Goal: Task Accomplishment & Management: Manage account settings

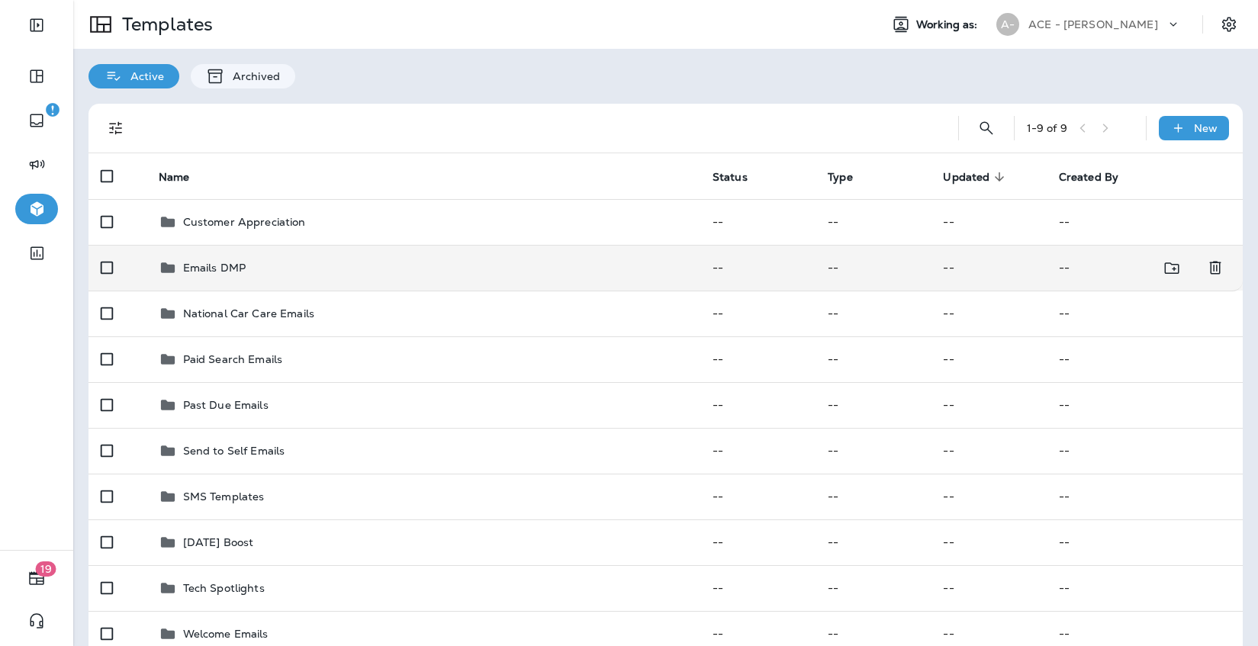
click at [563, 275] on div "Emails DMP" at bounding box center [424, 268] width 530 height 18
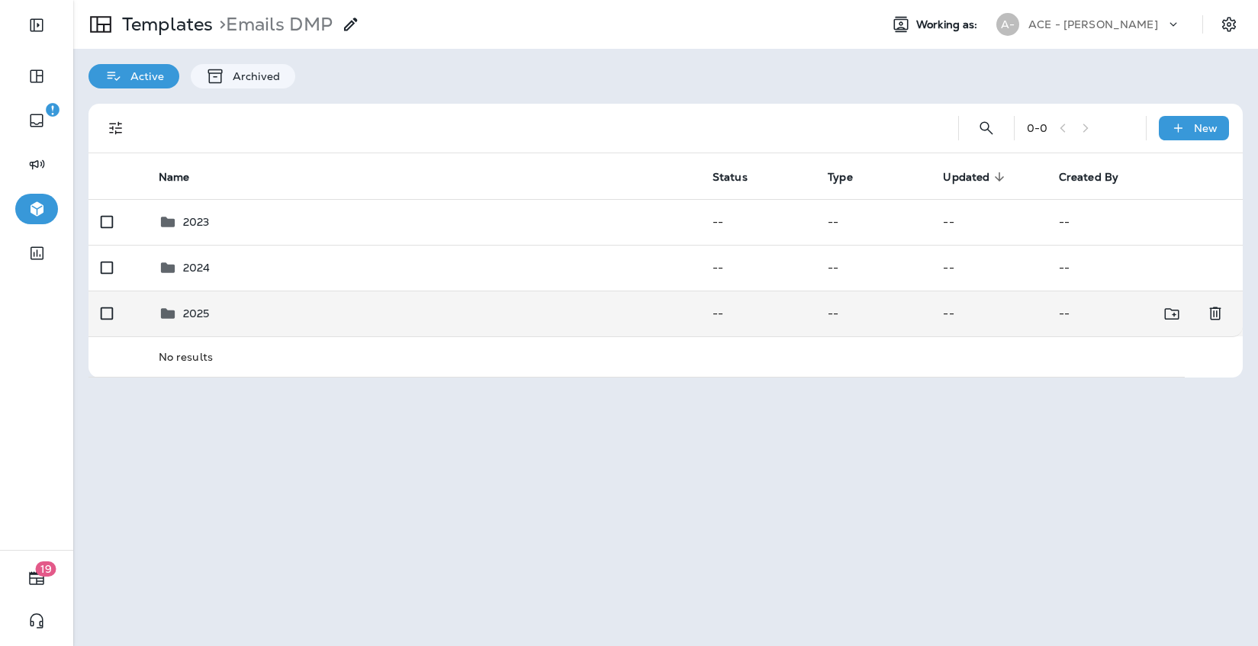
click at [548, 309] on div "2025" at bounding box center [424, 313] width 530 height 18
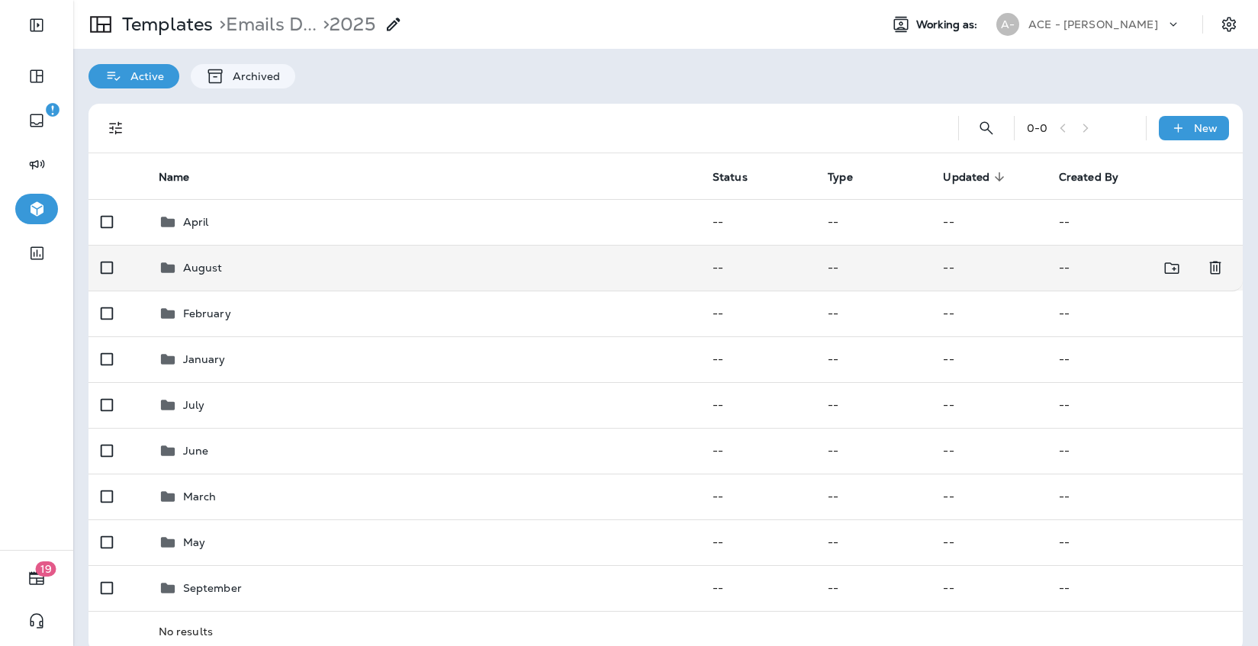
click at [488, 252] on td "August" at bounding box center [423, 268] width 554 height 46
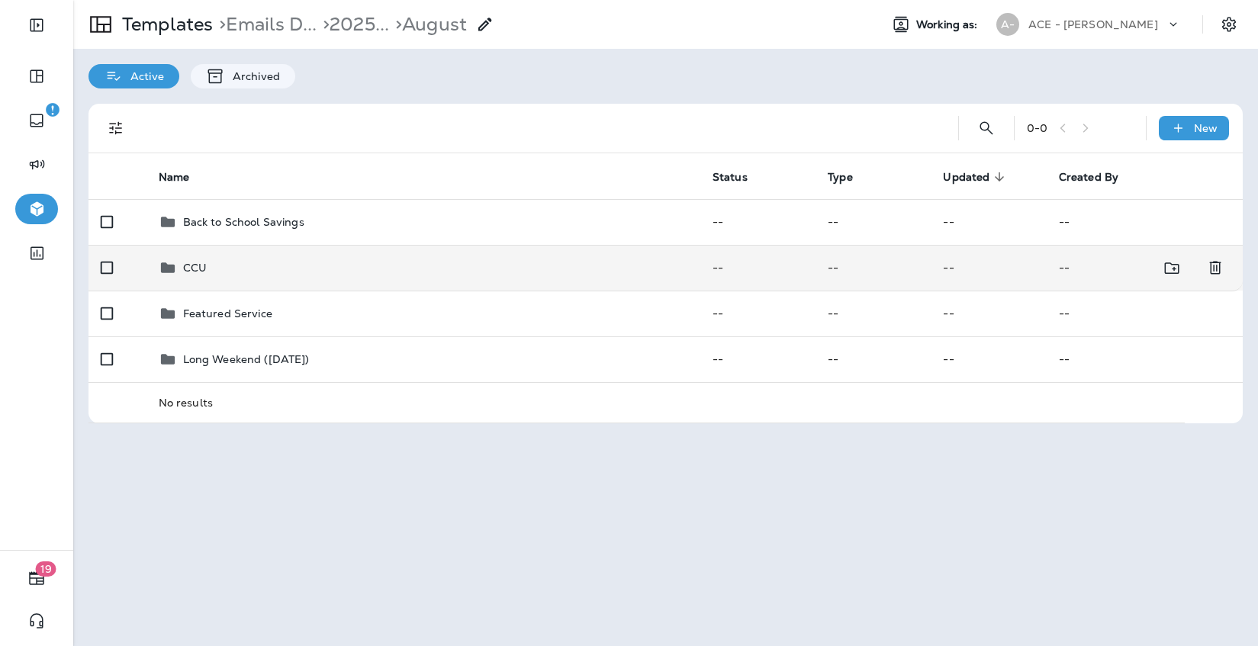
click at [413, 260] on div "CCU" at bounding box center [424, 268] width 530 height 18
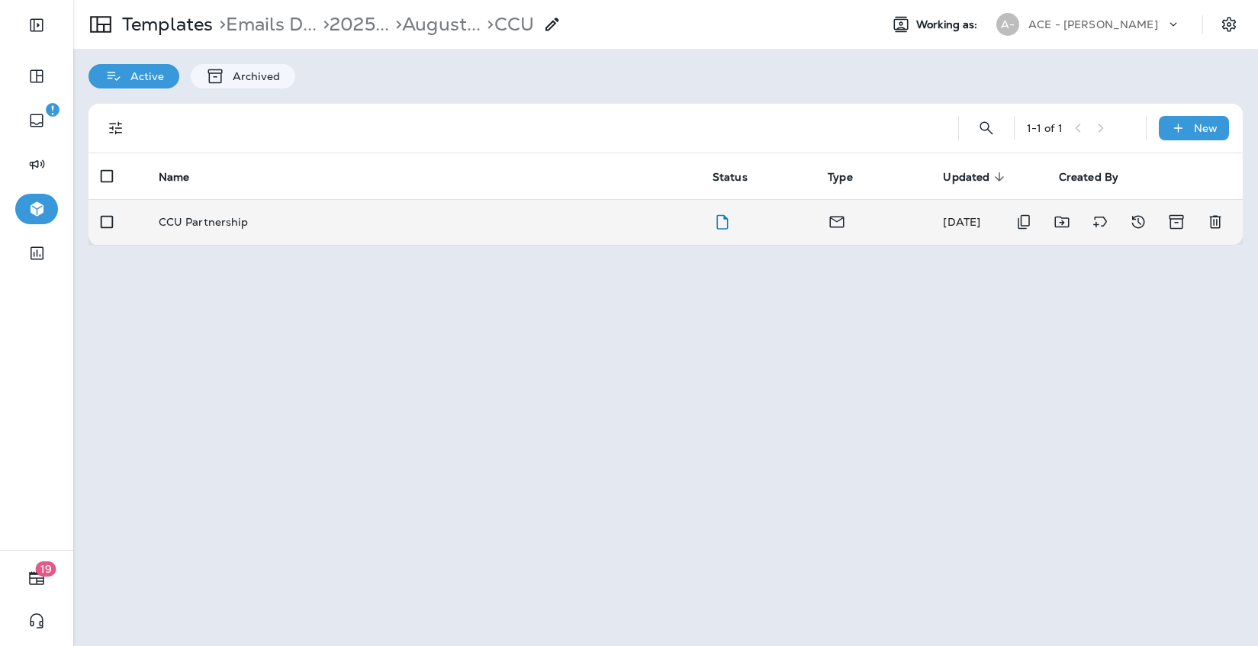
click at [371, 218] on div "CCU Partnership" at bounding box center [424, 222] width 530 height 12
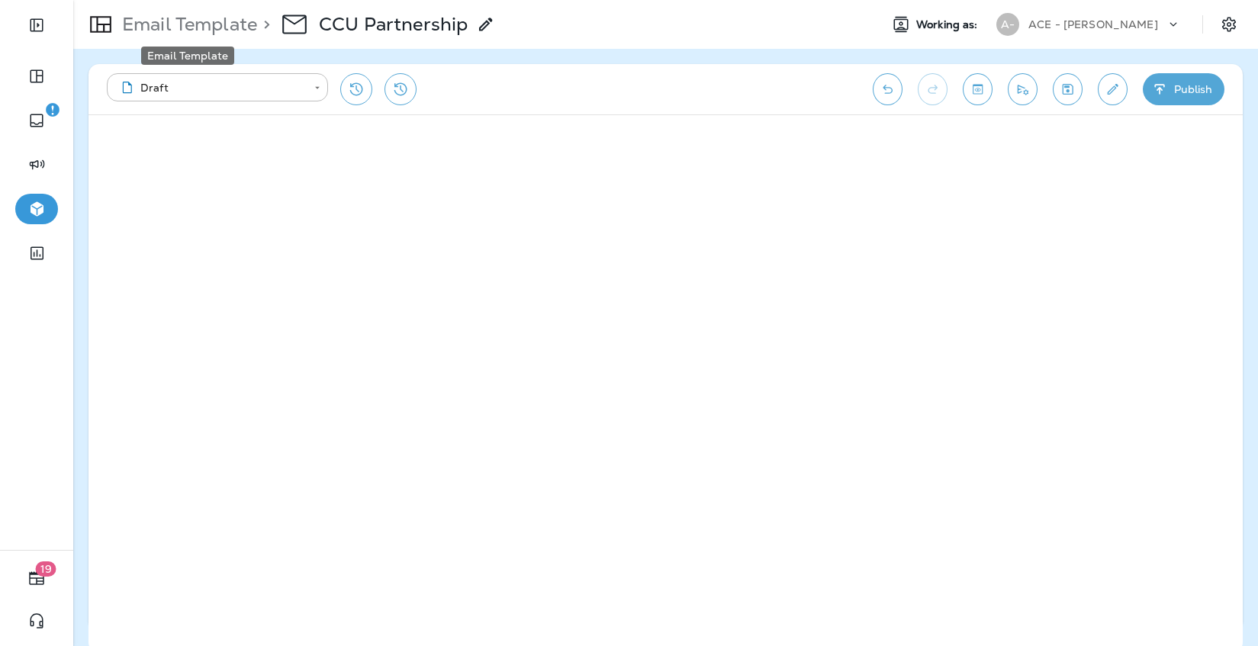
click at [237, 32] on p "Email Template" at bounding box center [186, 24] width 141 height 23
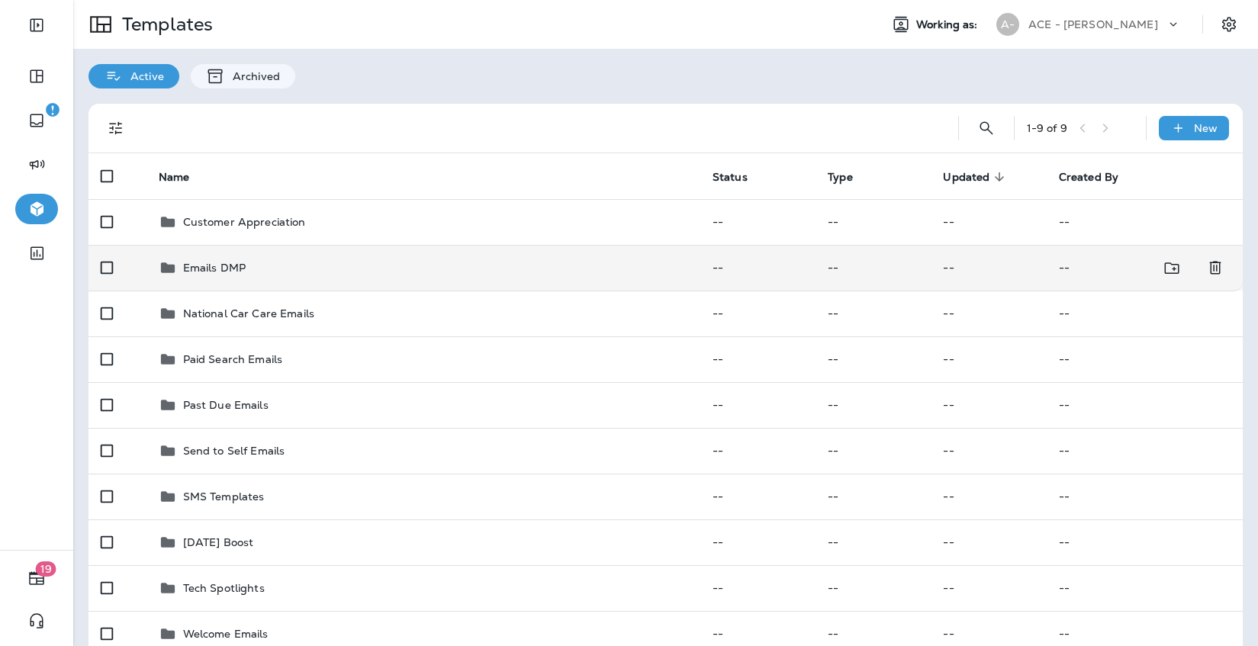
click at [244, 259] on div "Emails DMP" at bounding box center [214, 268] width 63 height 18
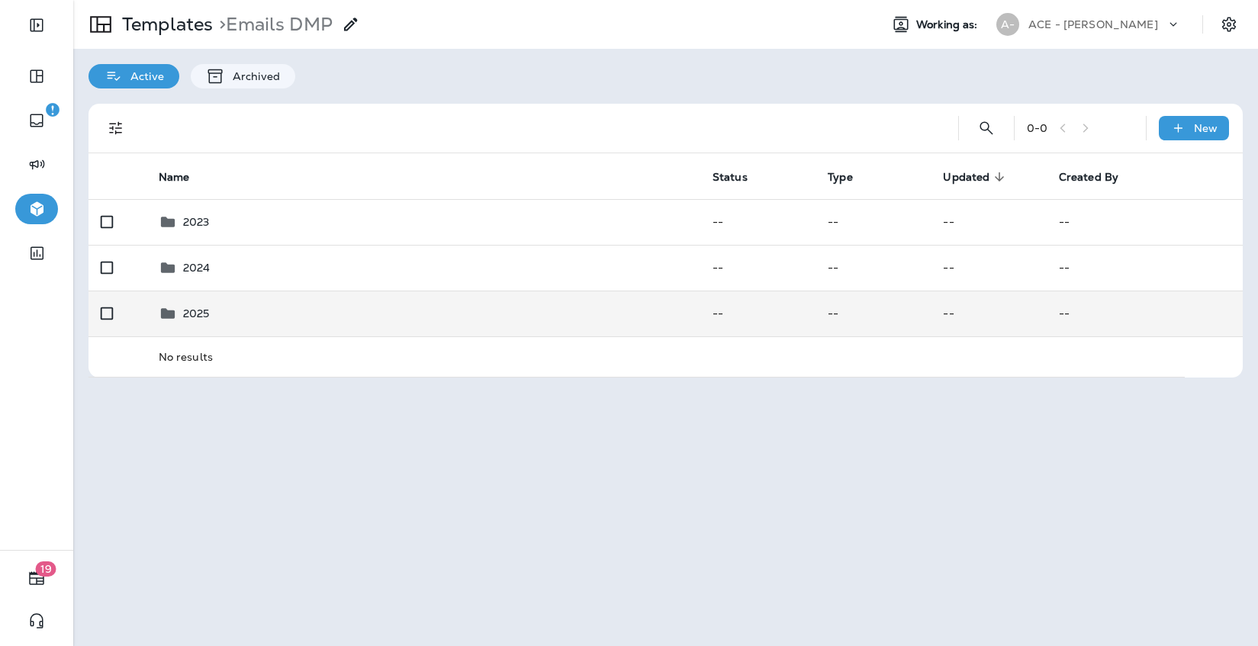
click at [254, 305] on div "2025" at bounding box center [424, 313] width 530 height 18
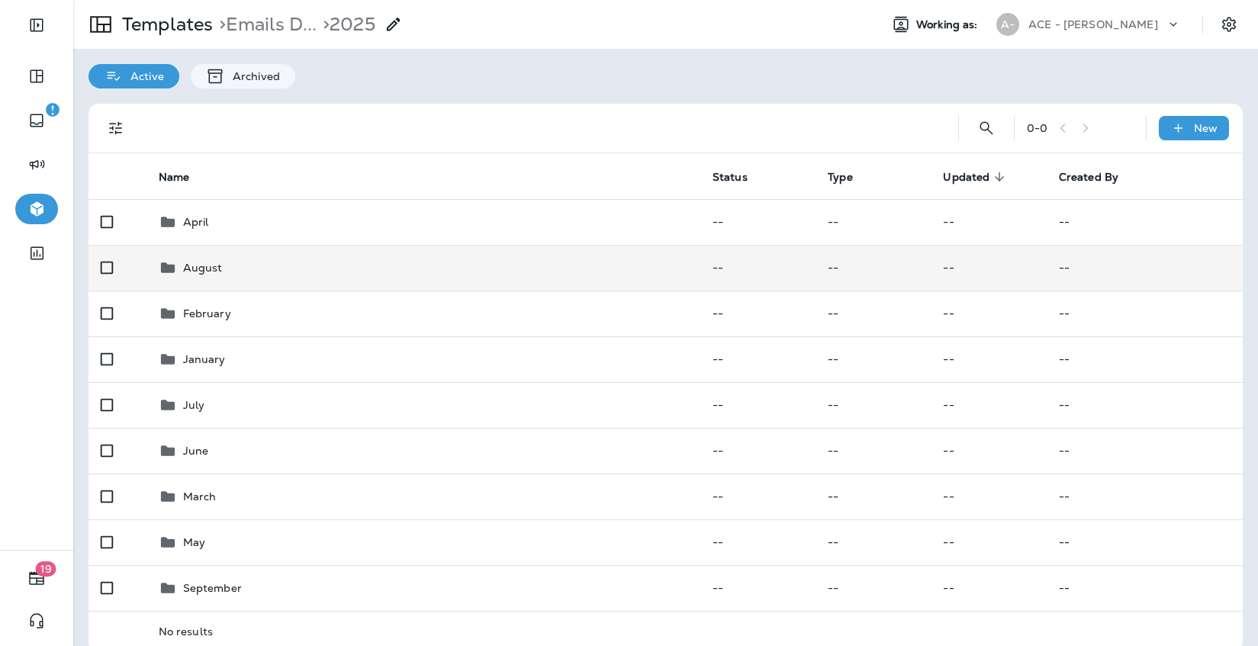
click at [263, 275] on div "August" at bounding box center [424, 268] width 530 height 18
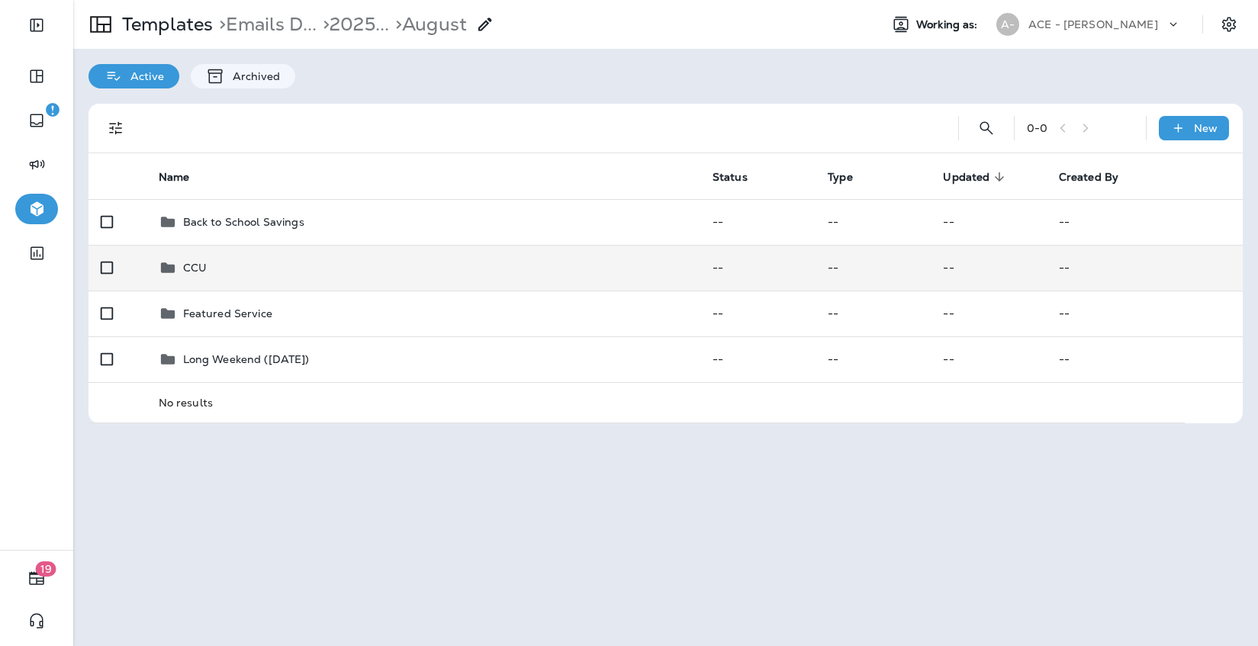
click at [262, 276] on div "CCU" at bounding box center [424, 268] width 530 height 18
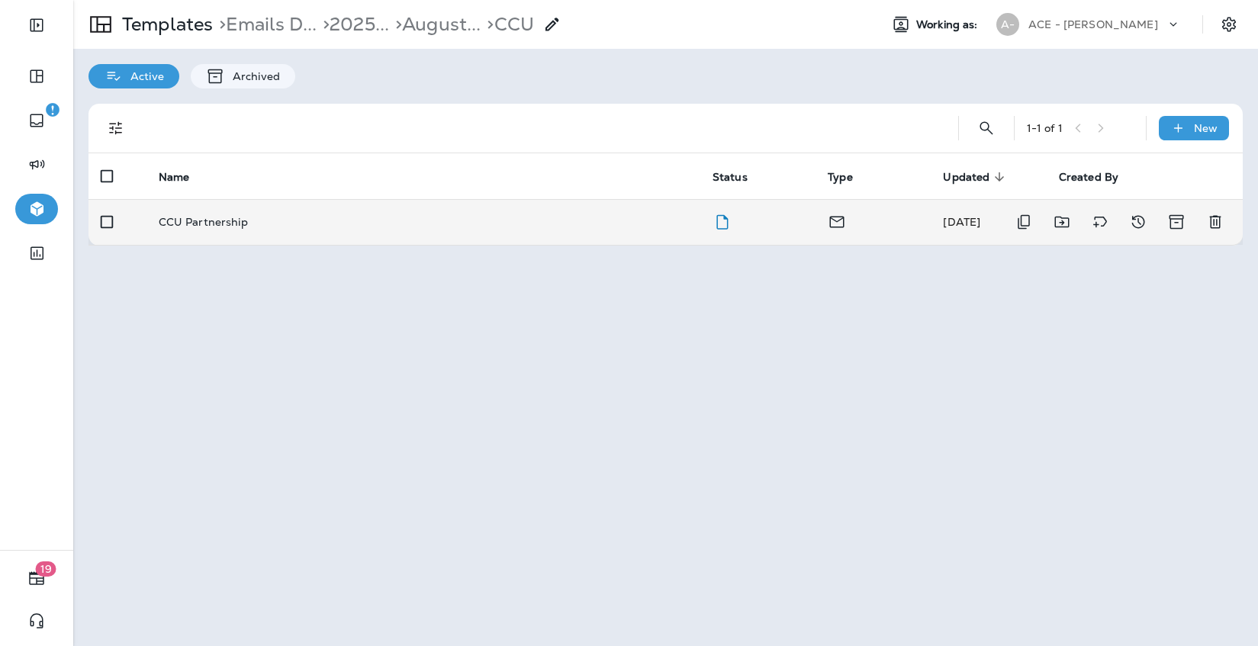
click at [301, 235] on td "CCU Partnership" at bounding box center [423, 222] width 554 height 46
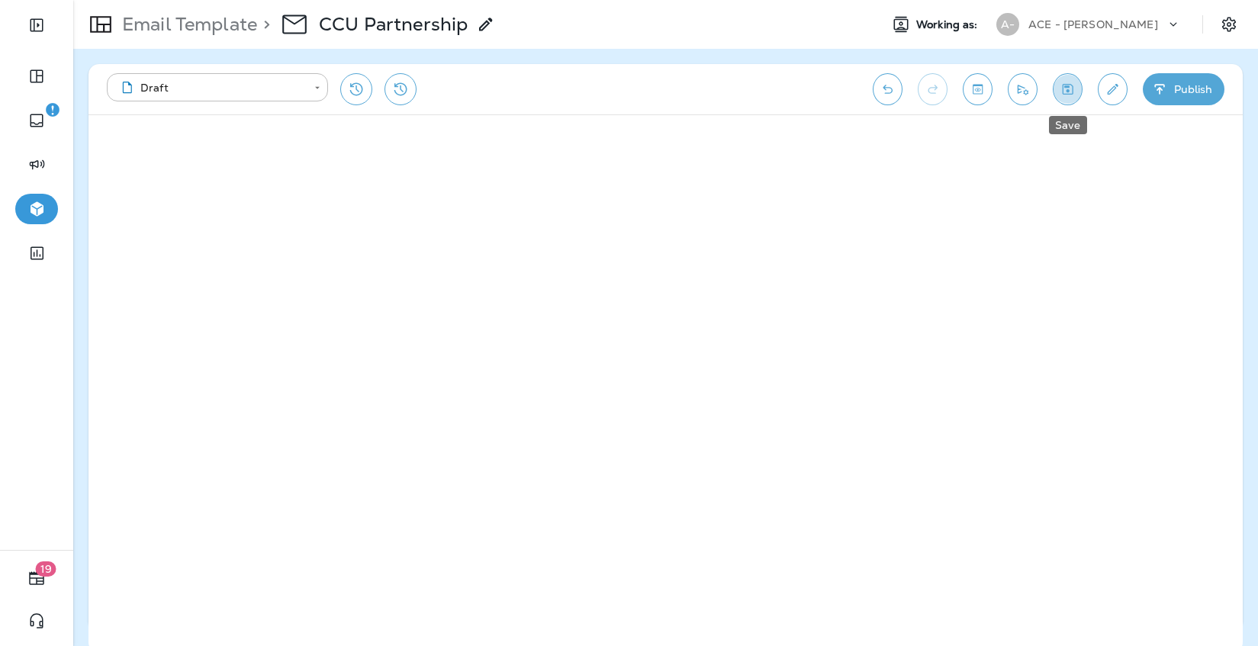
click at [1071, 97] on button "Save" at bounding box center [1068, 89] width 30 height 32
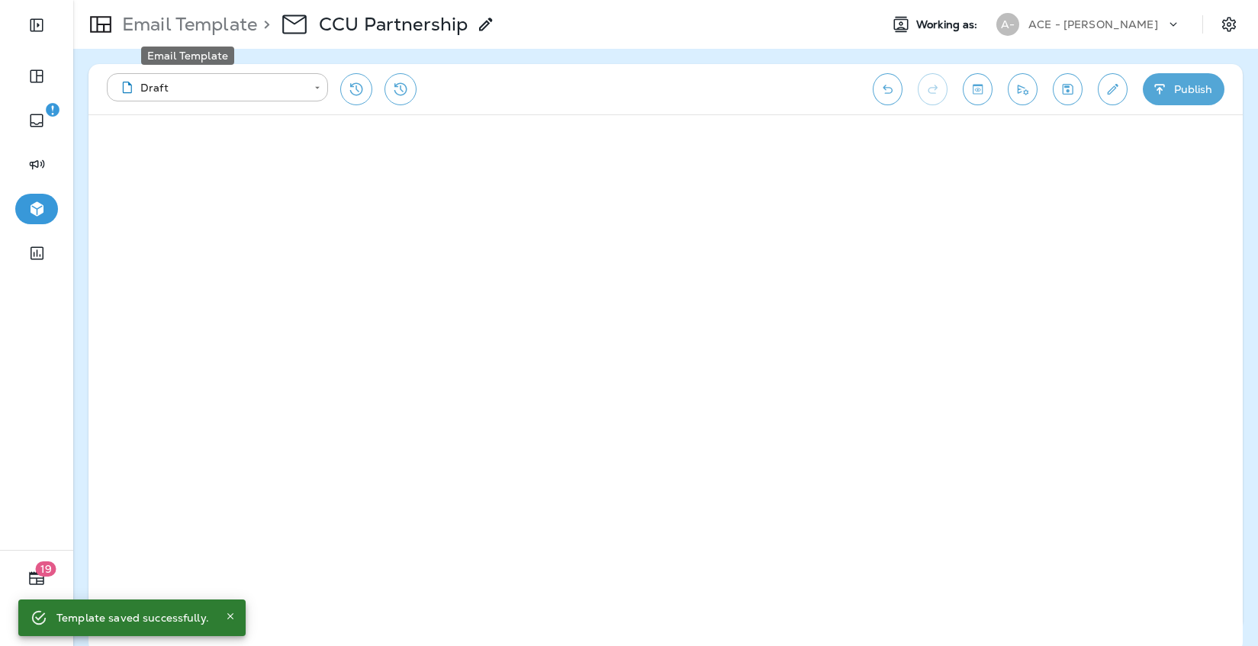
click at [202, 31] on p "Email Template" at bounding box center [186, 24] width 141 height 23
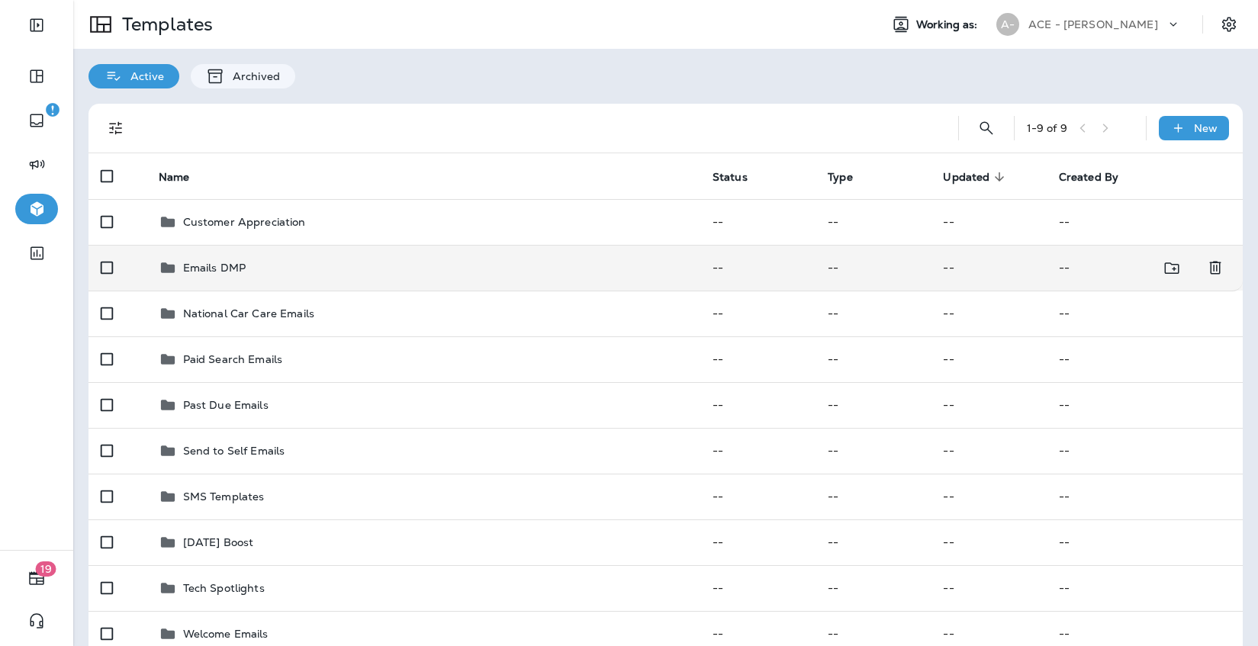
click at [474, 277] on td "Emails DMP" at bounding box center [423, 268] width 554 height 46
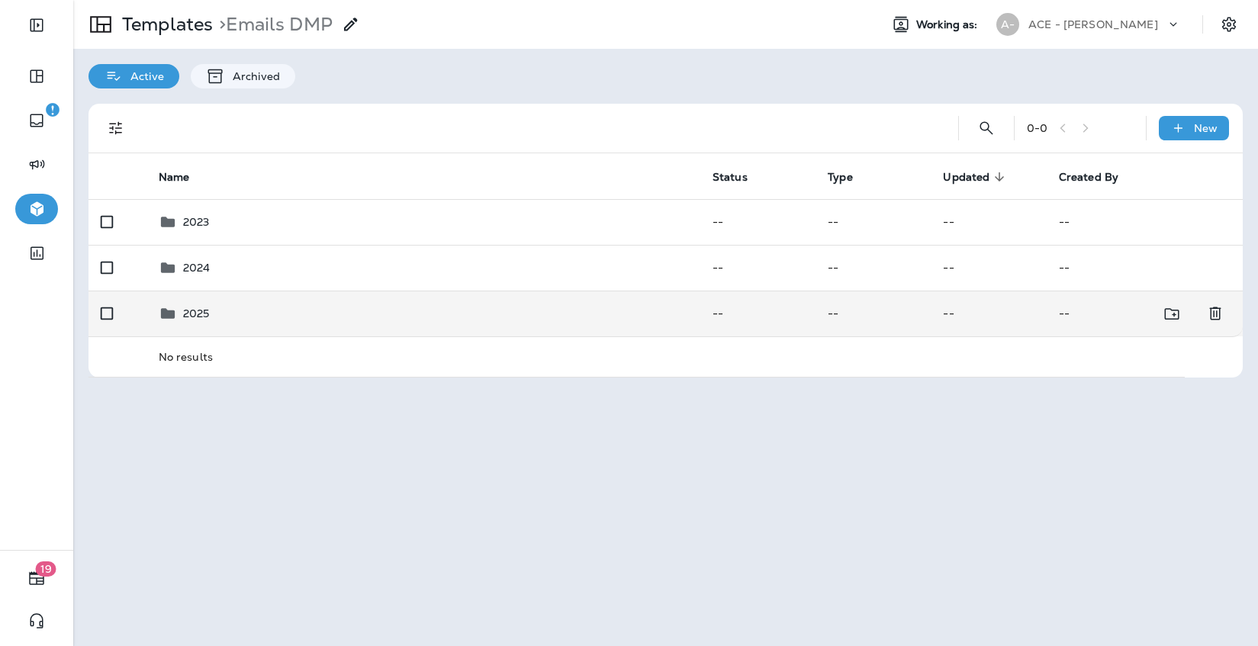
click at [400, 301] on td "2025" at bounding box center [423, 314] width 554 height 46
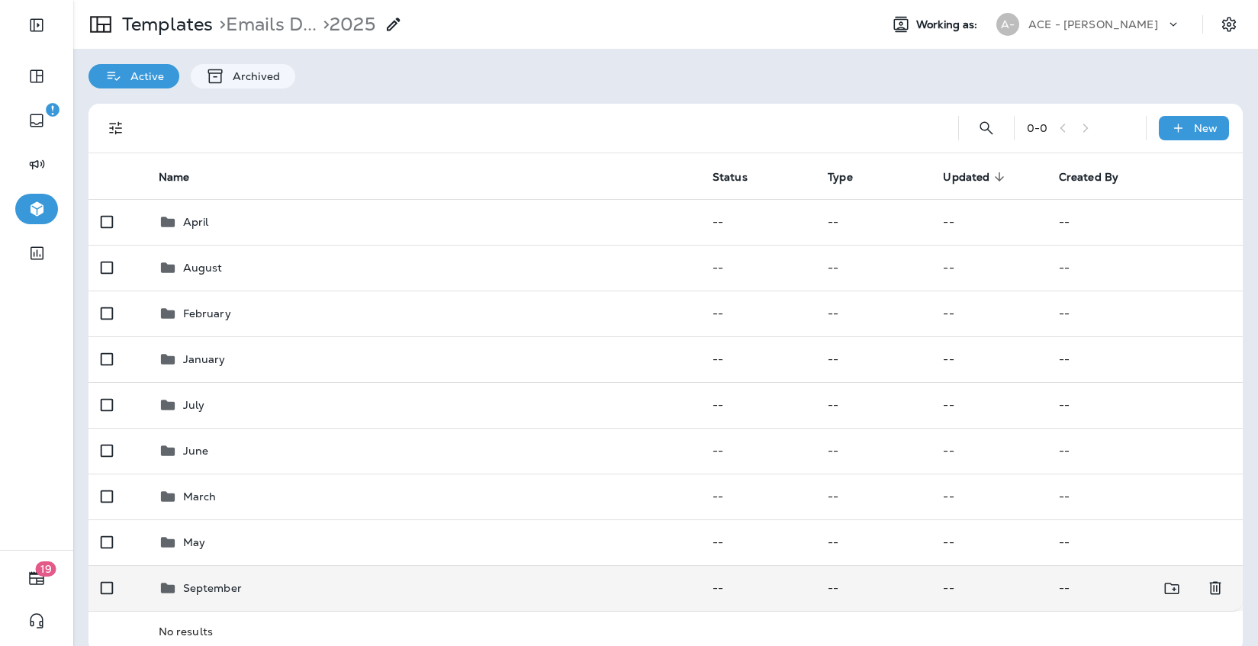
click at [206, 602] on td "September" at bounding box center [423, 588] width 554 height 46
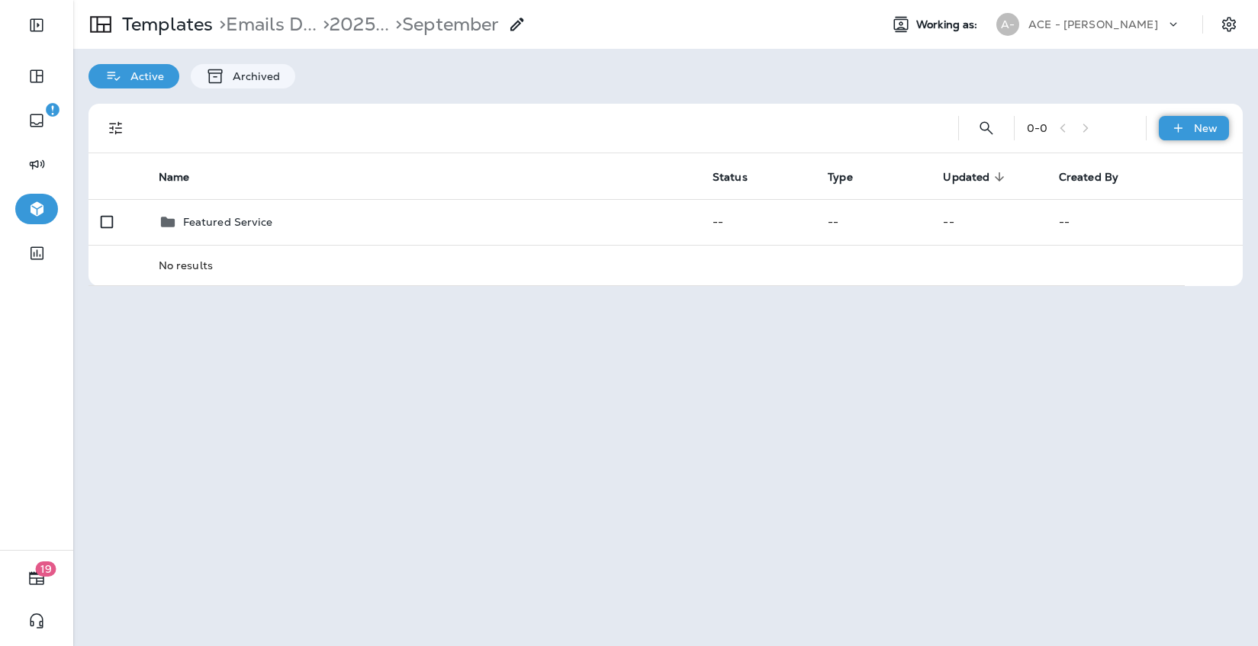
click at [1180, 133] on icon at bounding box center [1178, 128] width 16 height 15
click at [1169, 198] on li "New Folder" at bounding box center [1183, 204] width 129 height 37
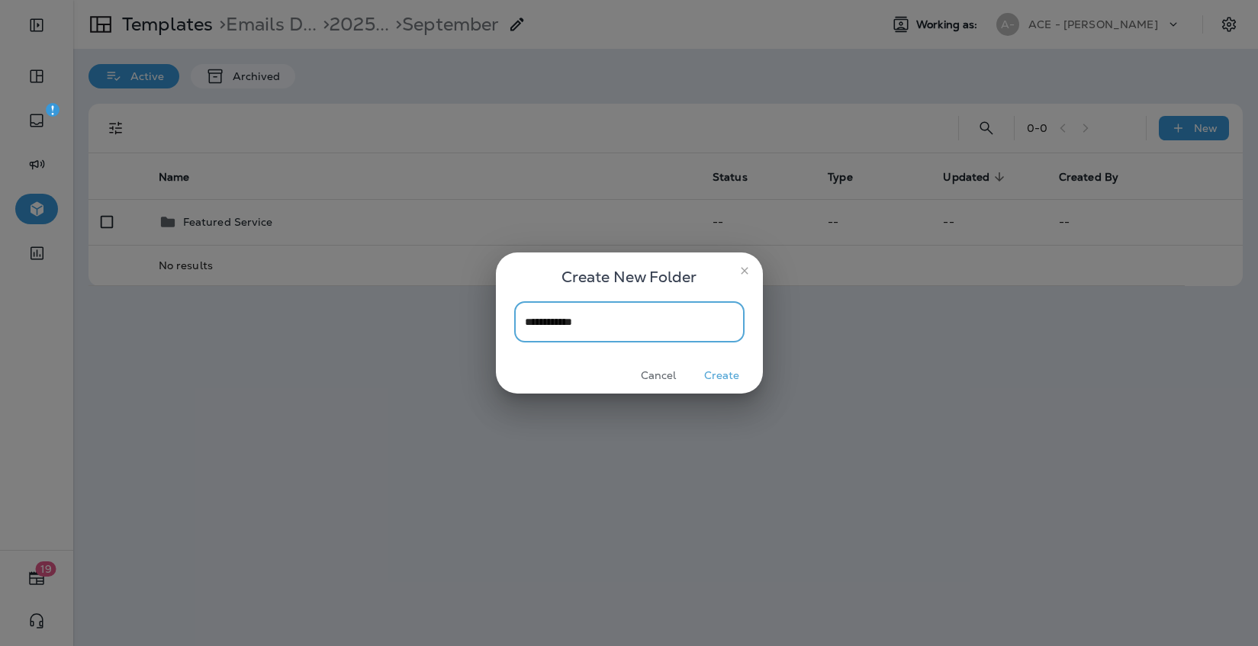
type input "**********"
click at [729, 374] on button "Create" at bounding box center [722, 376] width 57 height 24
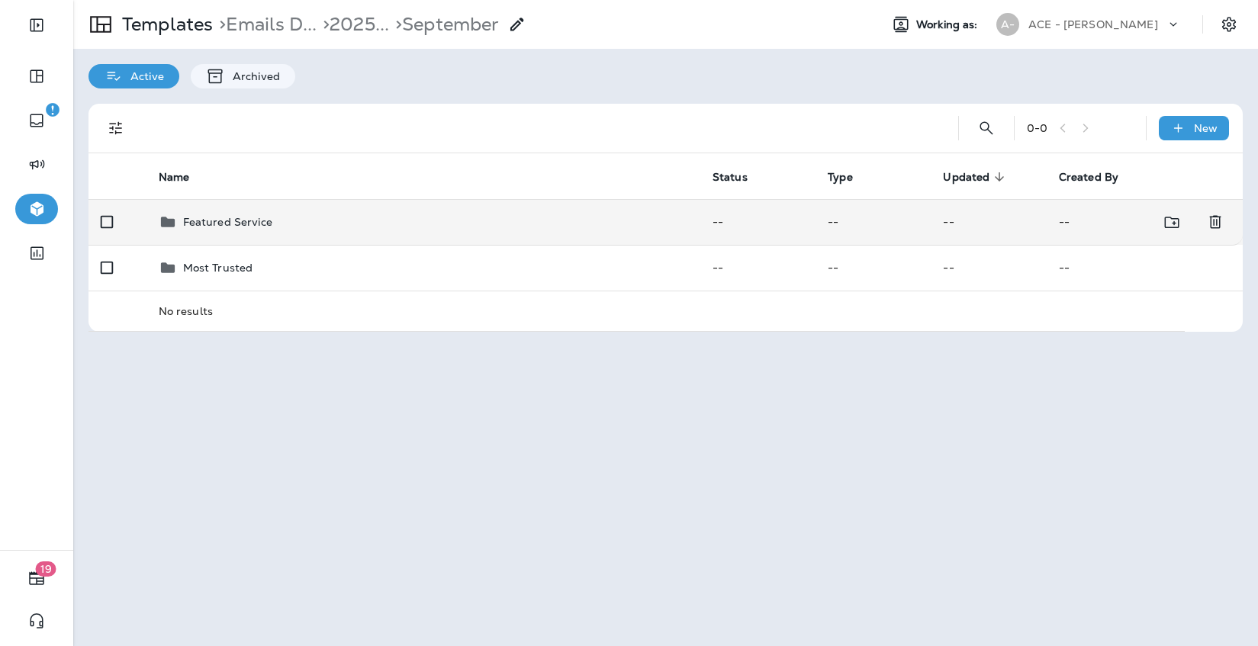
click at [436, 235] on td "Featured Service" at bounding box center [423, 222] width 554 height 46
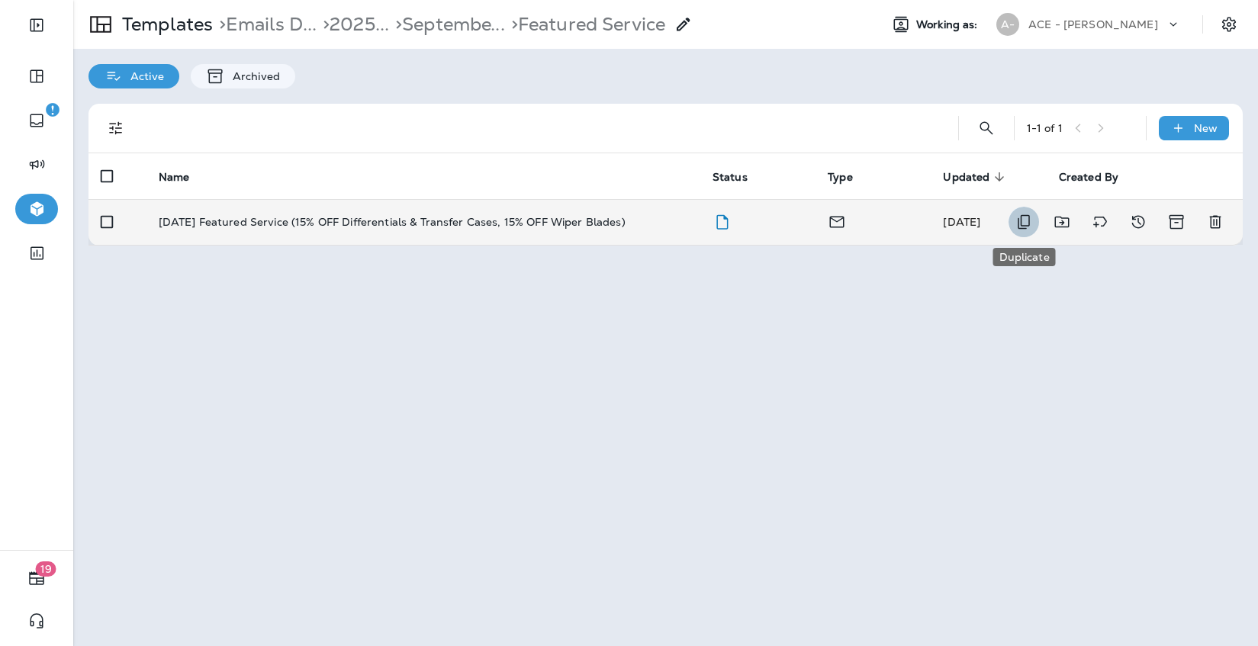
click at [1029, 221] on icon "Duplicate" at bounding box center [1024, 222] width 12 height 14
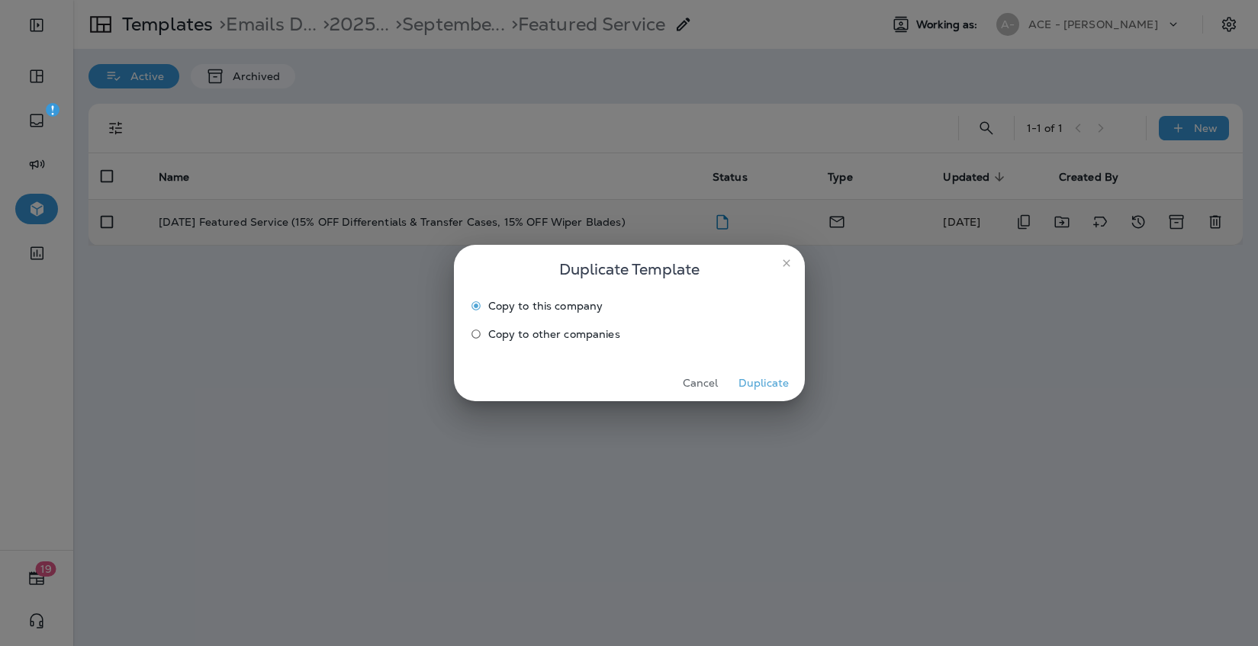
click at [763, 382] on button "Duplicate" at bounding box center [764, 384] width 57 height 24
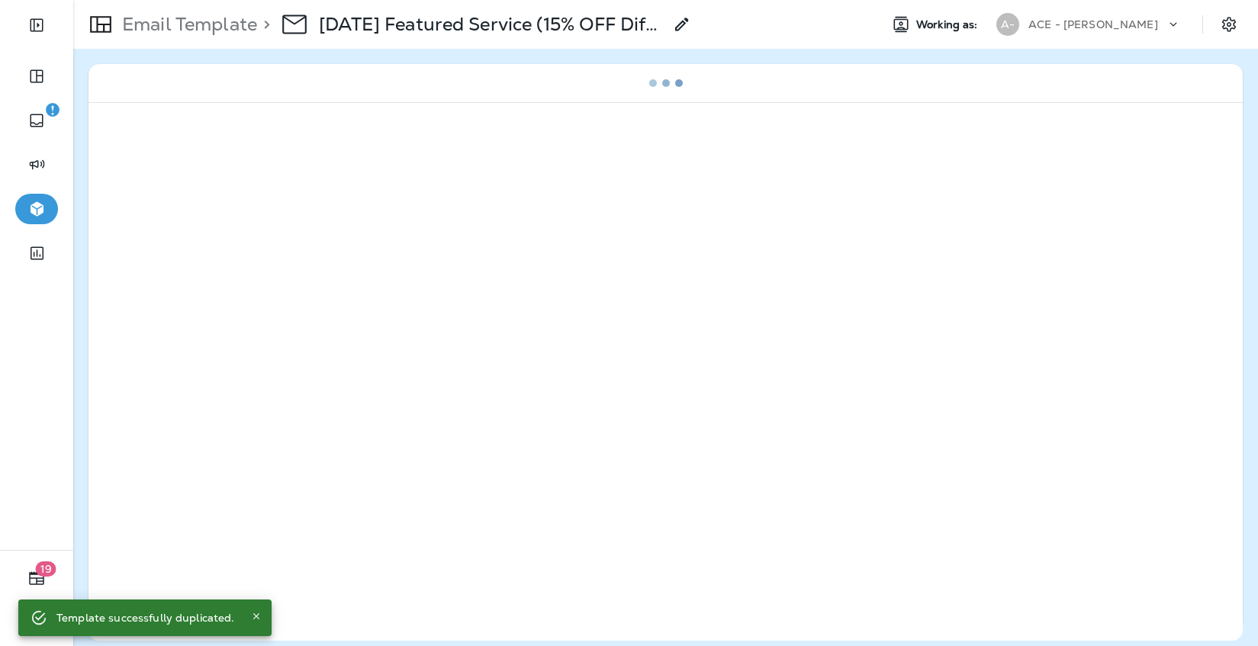
click at [675, 27] on icon at bounding box center [682, 24] width 18 height 18
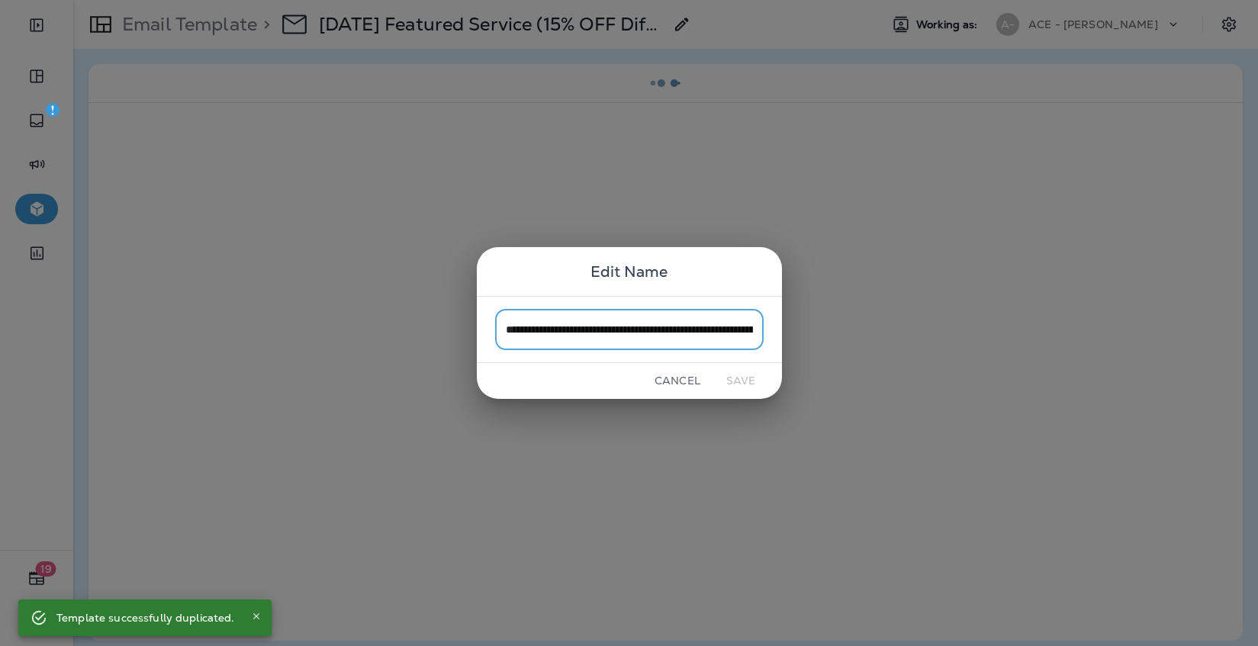
scroll to position [0, 288]
click at [580, 329] on input "**********" at bounding box center [629, 329] width 269 height 40
click at [558, 332] on input "**********" at bounding box center [629, 329] width 269 height 40
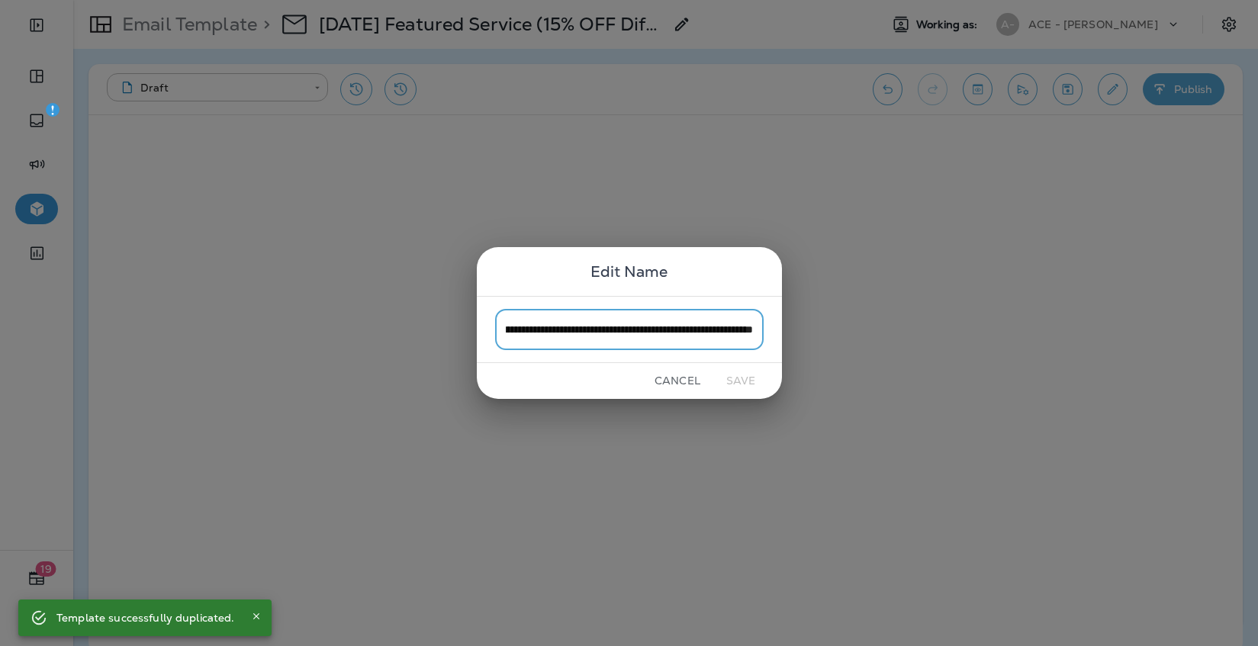
click at [558, 332] on input "**********" at bounding box center [629, 329] width 269 height 40
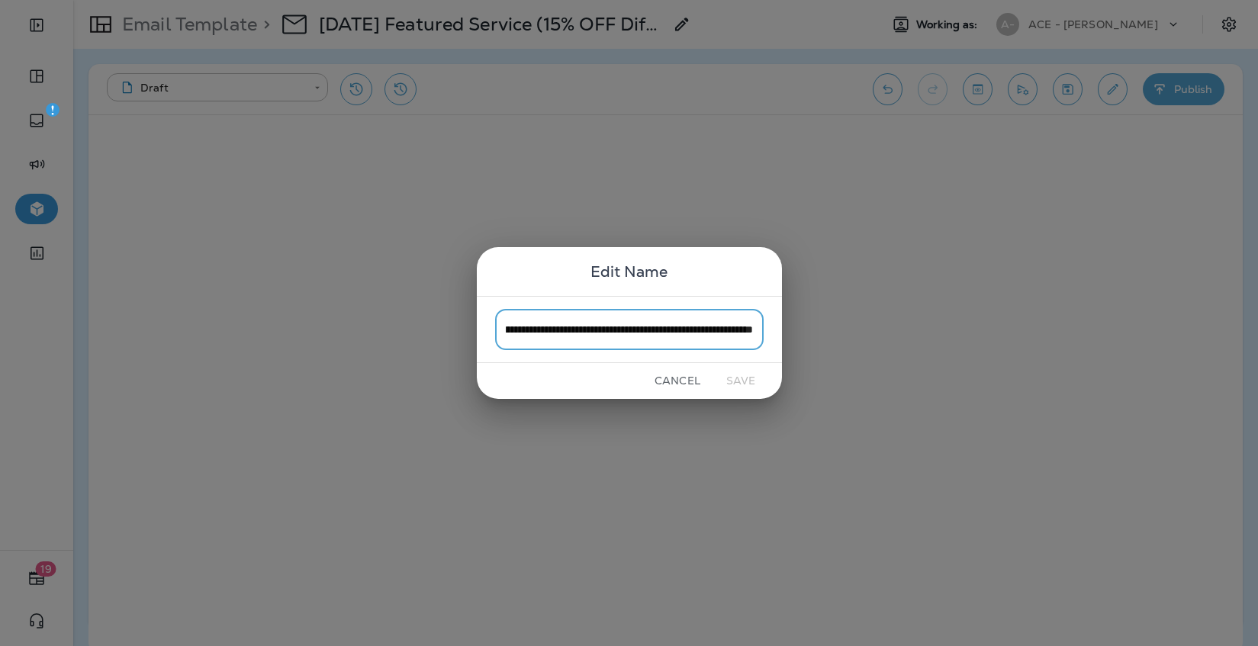
drag, startPoint x: 517, startPoint y: 327, endPoint x: 791, endPoint y: 327, distance: 273.9
click at [791, 327] on div "**********" at bounding box center [629, 323] width 1258 height 646
drag, startPoint x: 751, startPoint y: 332, endPoint x: 536, endPoint y: 327, distance: 214.5
click at [536, 327] on input "**********" at bounding box center [629, 329] width 269 height 40
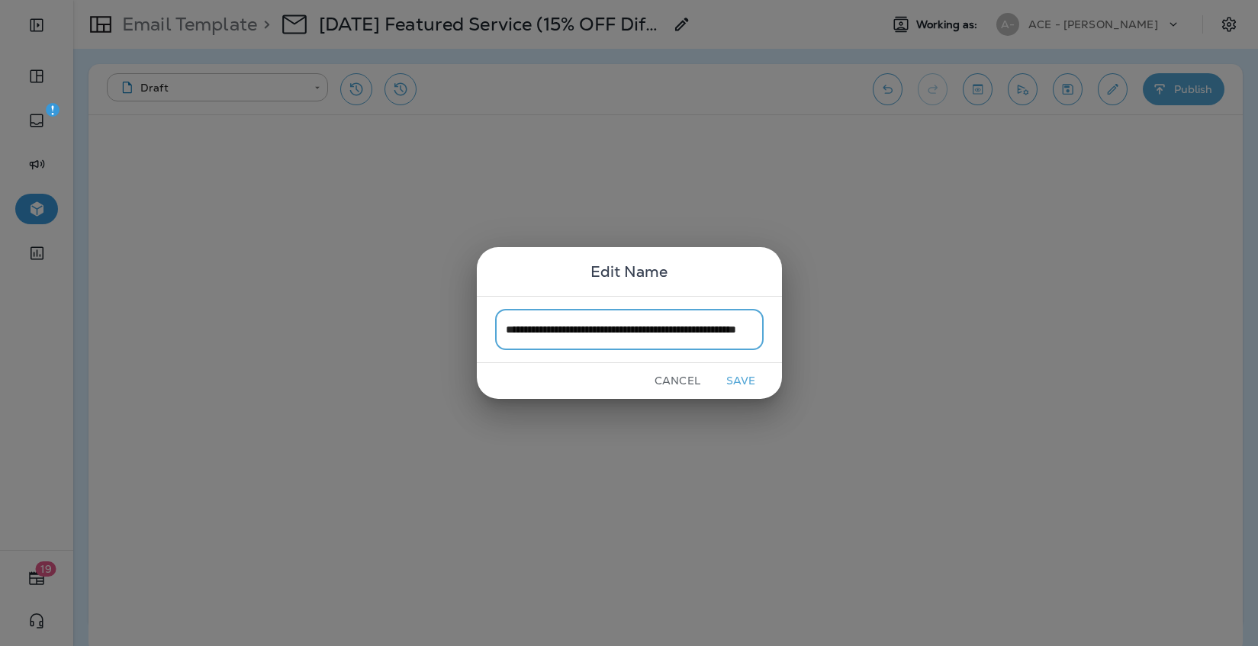
drag, startPoint x: 512, startPoint y: 332, endPoint x: 782, endPoint y: 327, distance: 270.1
click at [782, 327] on div "**********" at bounding box center [629, 323] width 1258 height 646
drag, startPoint x: 595, startPoint y: 332, endPoint x: 476, endPoint y: 332, distance: 119.0
click at [477, 332] on div "**********" at bounding box center [629, 329] width 305 height 66
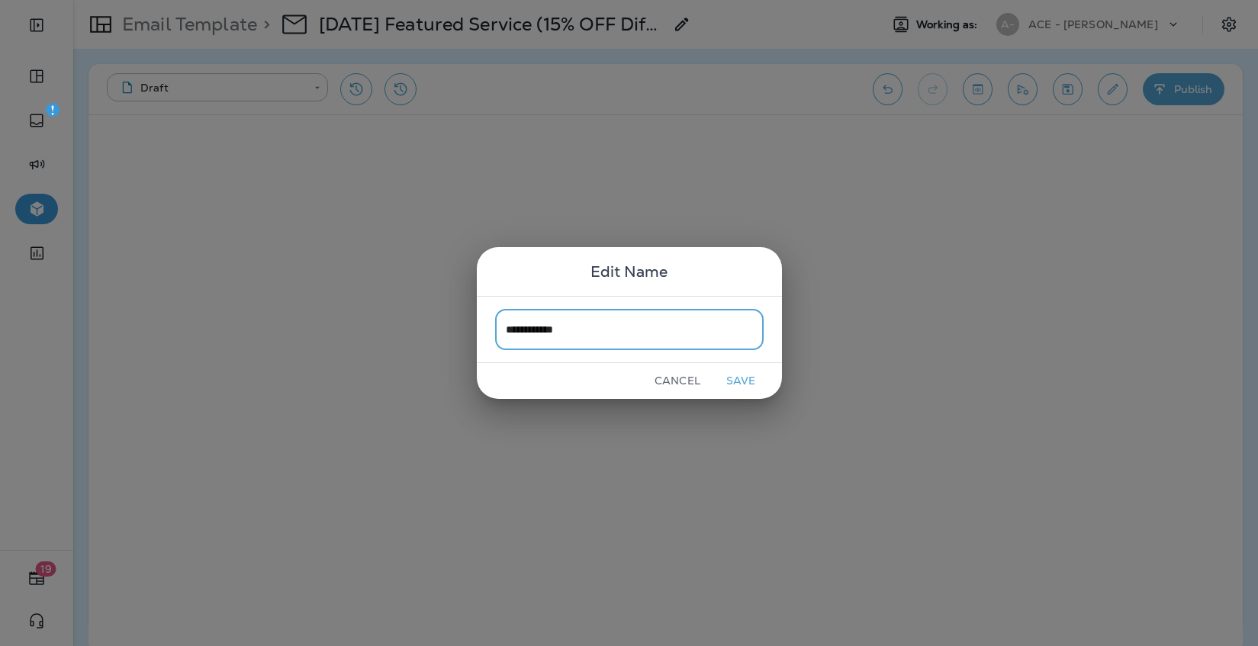
click at [623, 336] on input "**********" at bounding box center [629, 329] width 269 height 40
click at [575, 333] on input "**********" at bounding box center [629, 329] width 269 height 40
type input "**********"
click at [748, 381] on button "Save" at bounding box center [741, 381] width 57 height 24
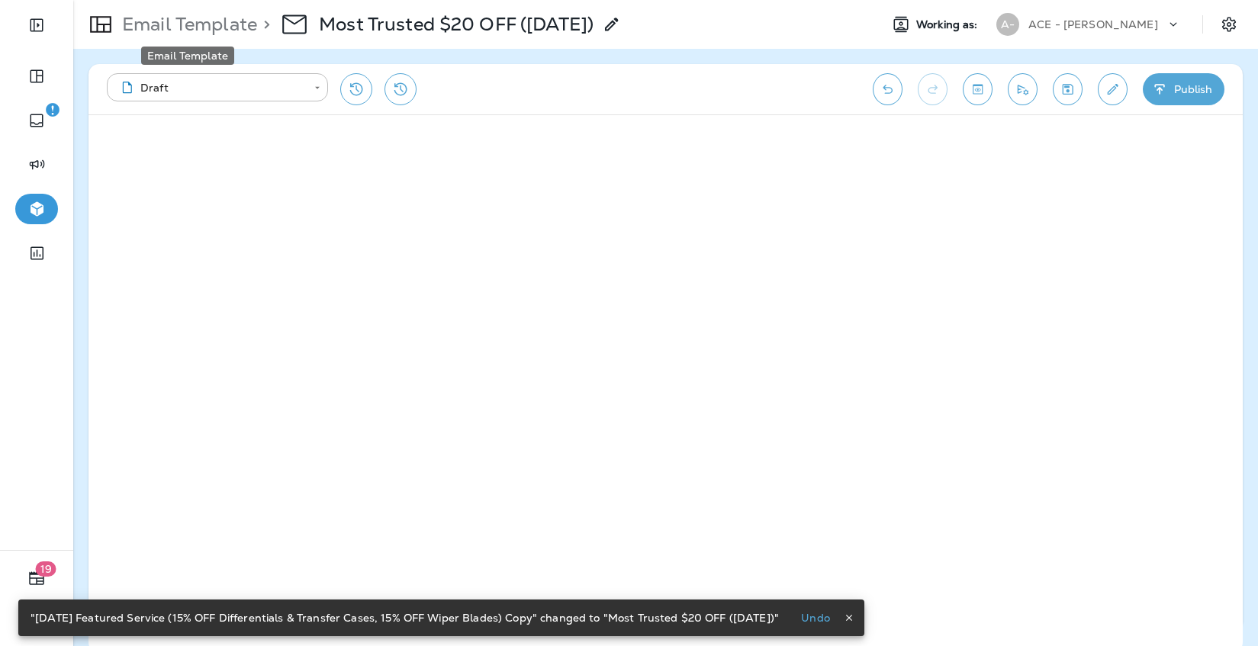
click at [246, 24] on p "Email Template" at bounding box center [186, 24] width 141 height 23
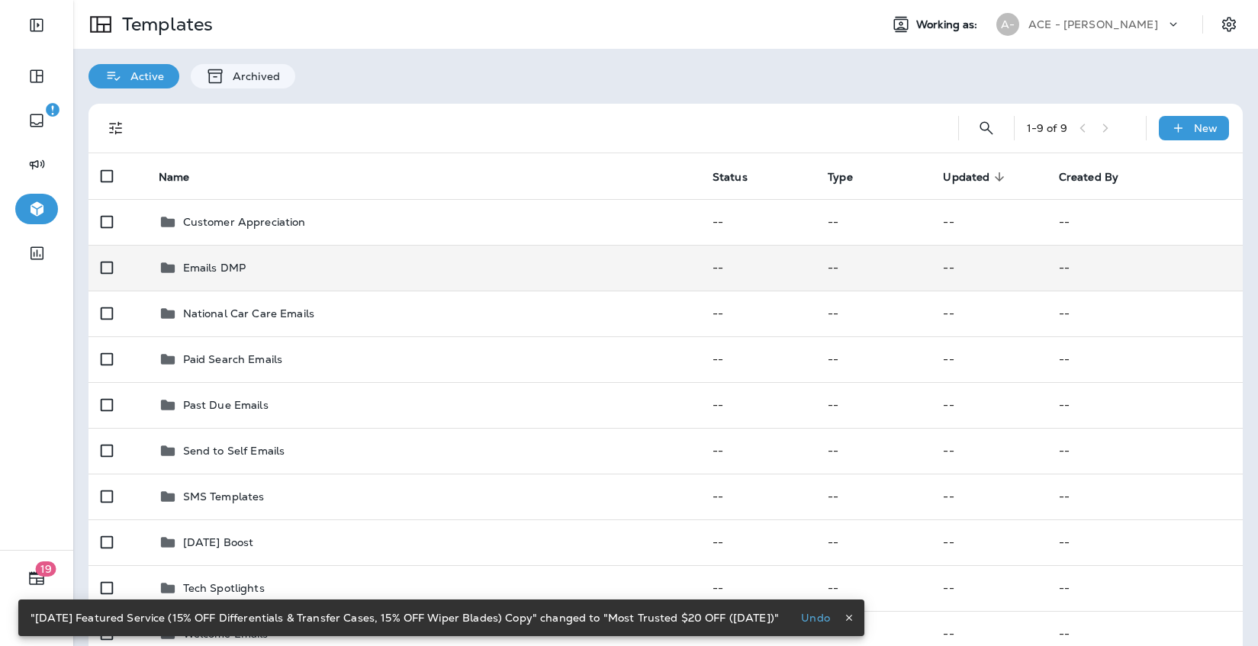
click at [305, 266] on div "Emails DMP" at bounding box center [424, 268] width 530 height 18
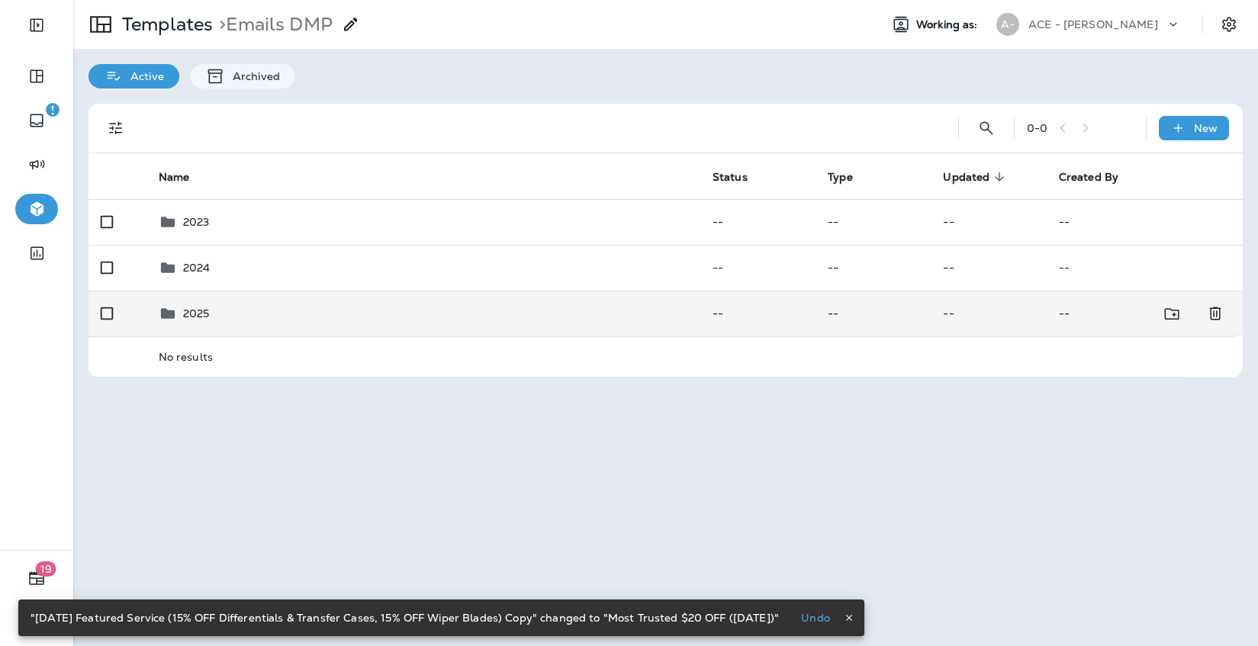
click at [304, 317] on div "2025" at bounding box center [424, 313] width 530 height 18
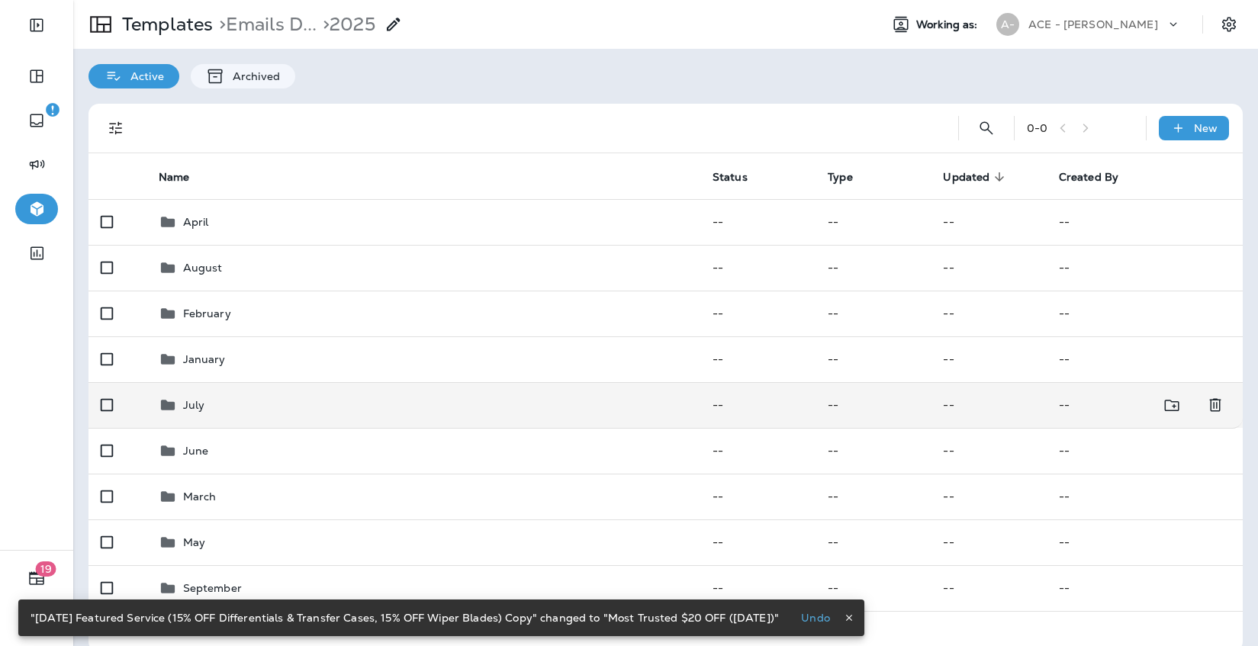
scroll to position [21, 0]
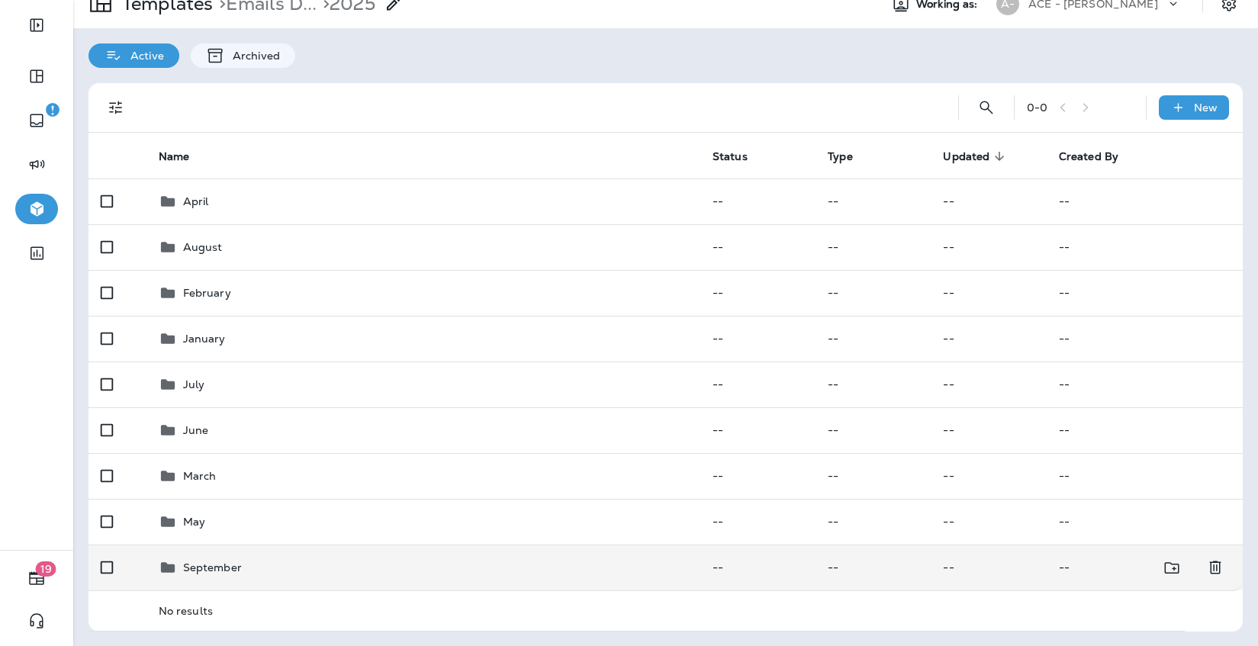
click at [260, 559] on div "September" at bounding box center [424, 568] width 530 height 18
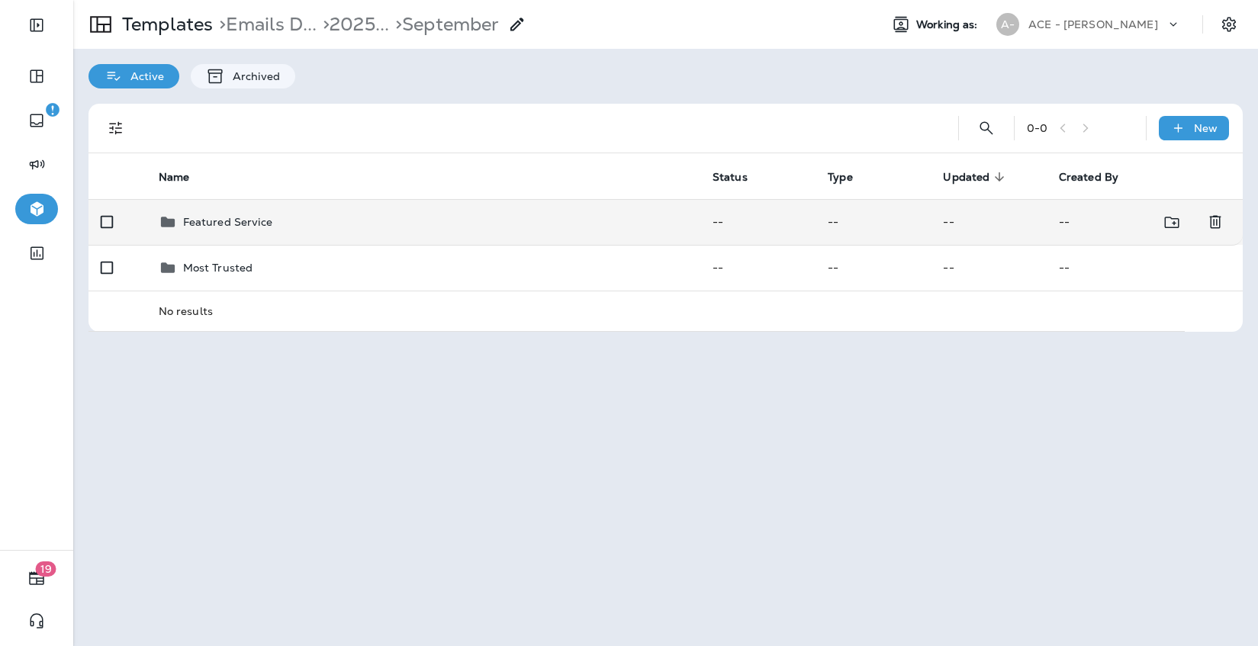
click at [326, 235] on td "Featured Service" at bounding box center [423, 222] width 554 height 46
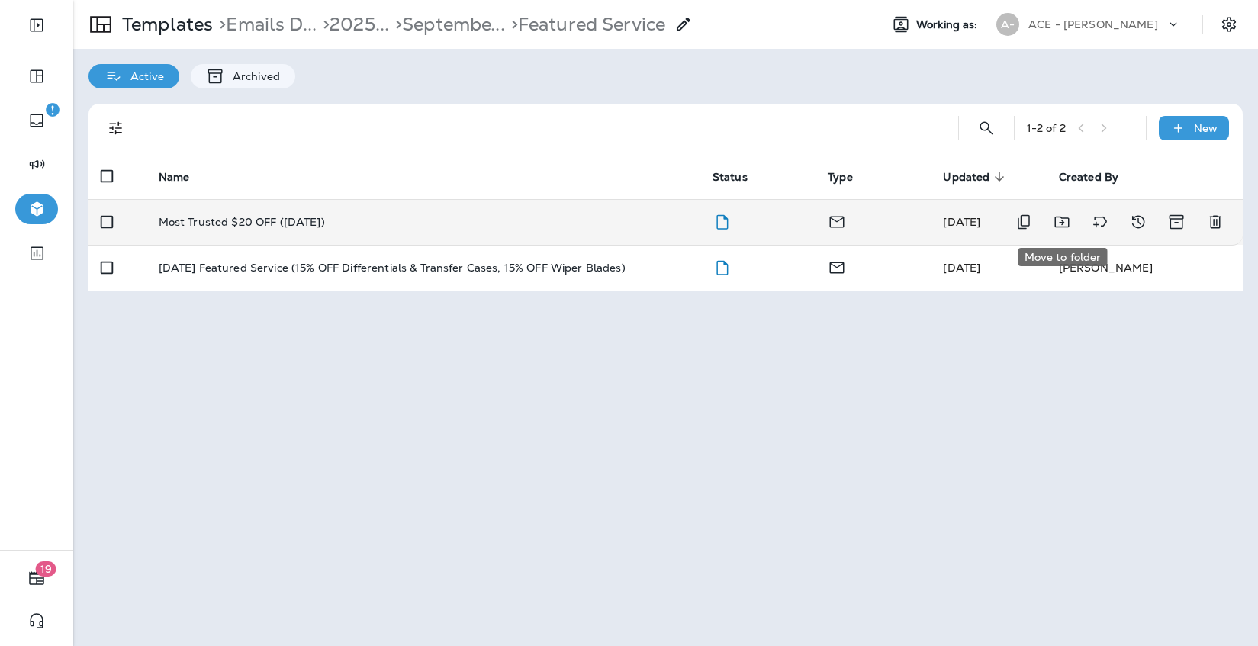
click at [1069, 221] on icon "Move to folder" at bounding box center [1061, 222] width 14 height 11
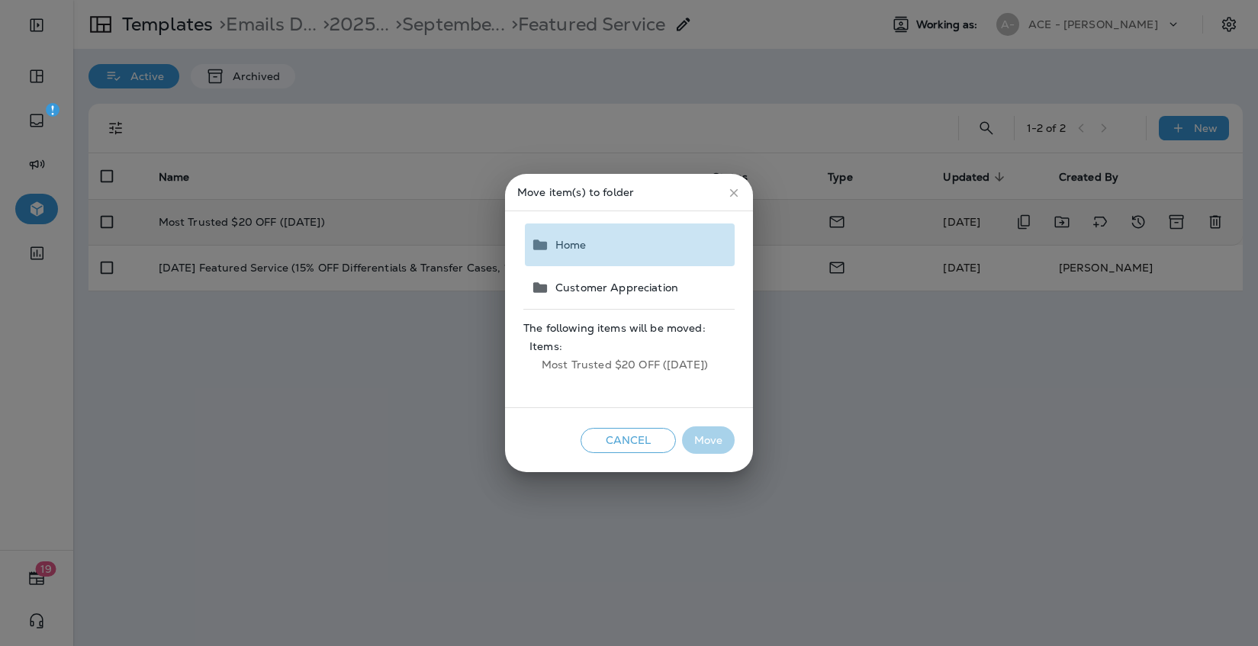
click at [646, 244] on button "Home" at bounding box center [630, 245] width 210 height 43
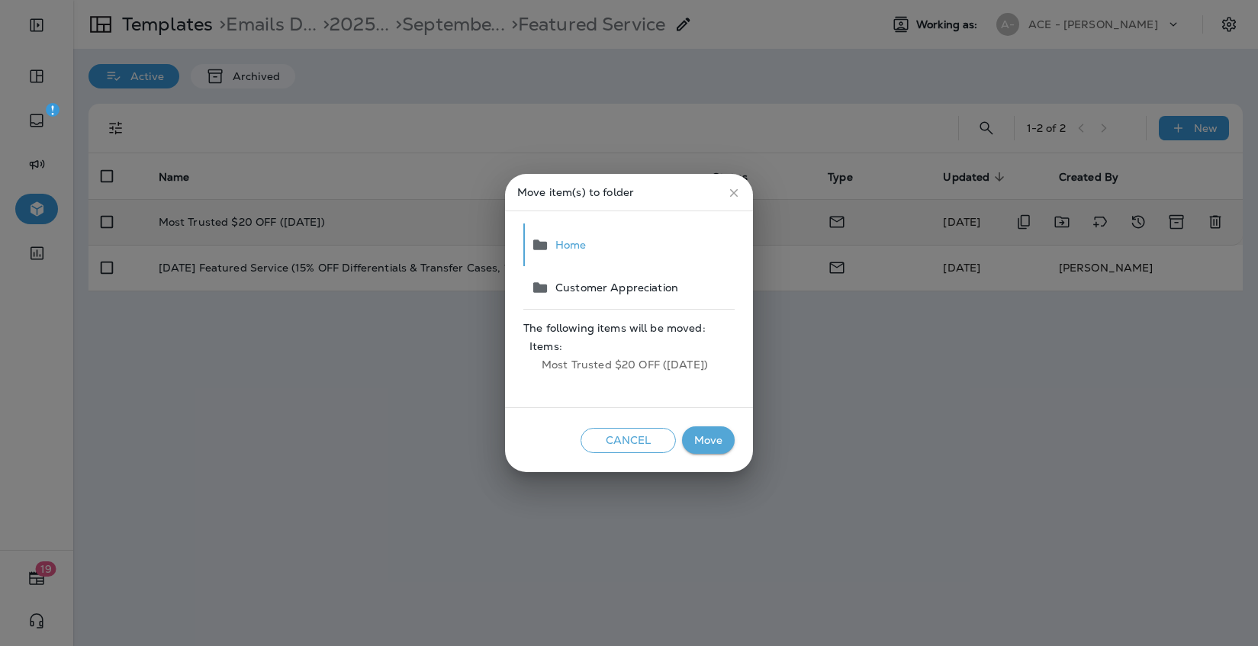
click at [716, 439] on button "Move" at bounding box center [708, 441] width 53 height 28
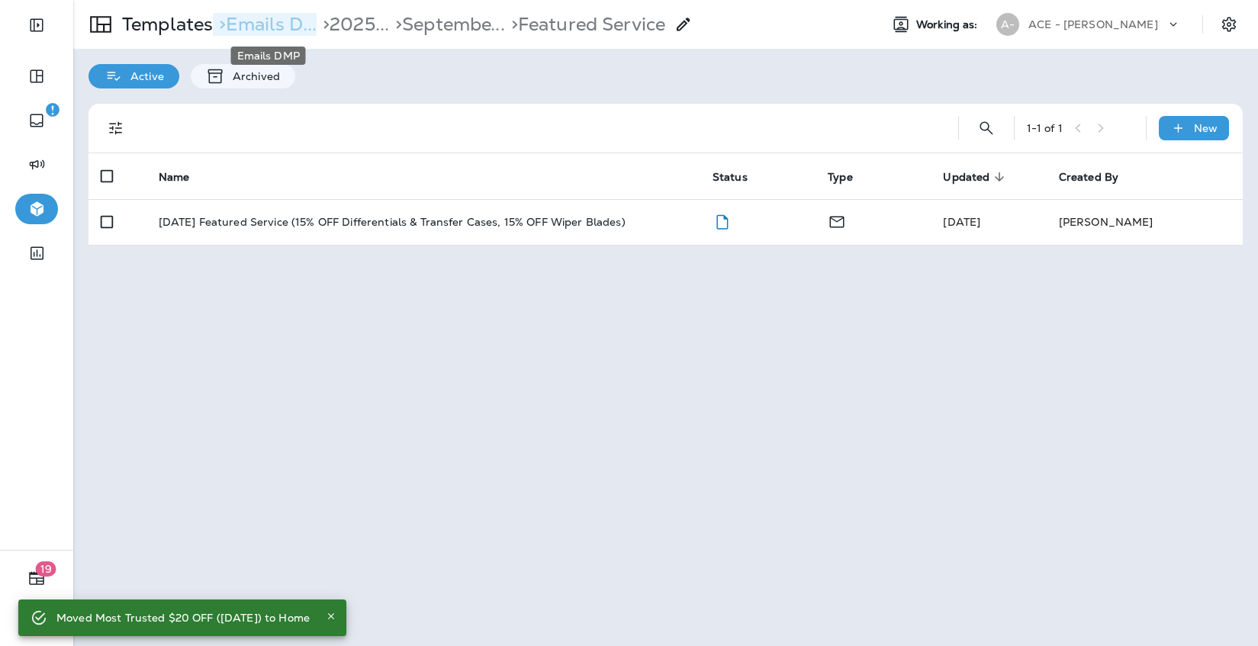
click at [279, 27] on p "> Emails D..." at bounding box center [265, 24] width 104 height 23
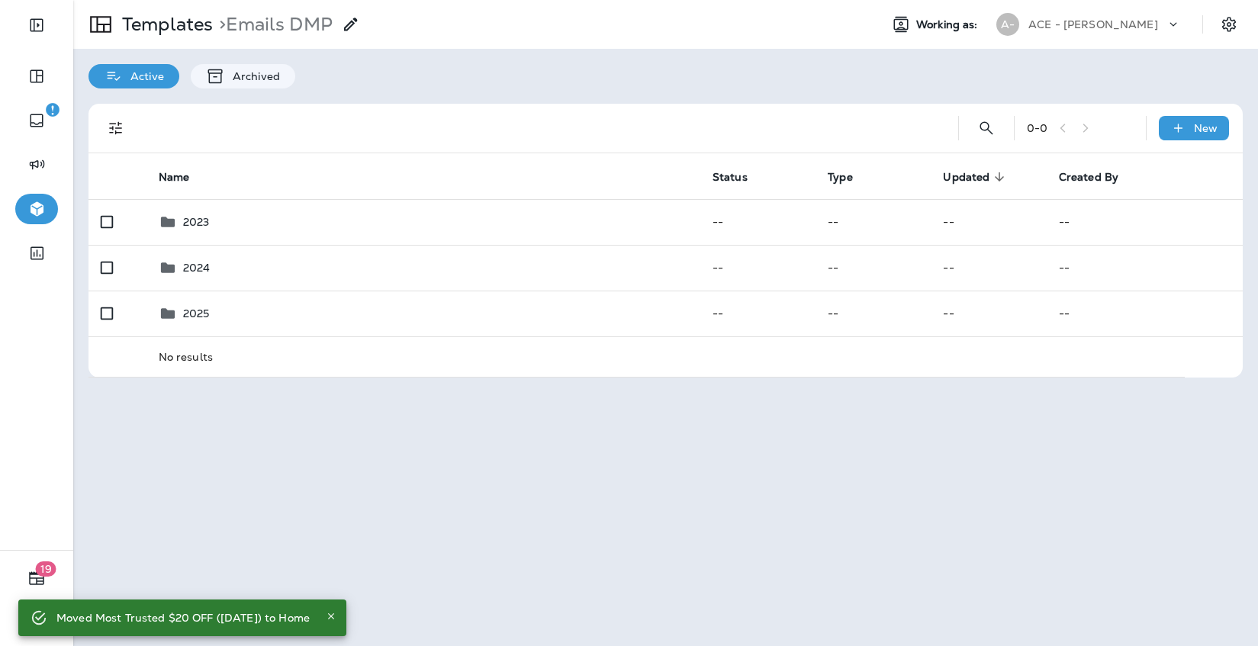
click at [207, 11] on div "Templates > Emails DMP" at bounding box center [216, 24] width 287 height 43
click at [195, 23] on p "Templates" at bounding box center [164, 24] width 97 height 23
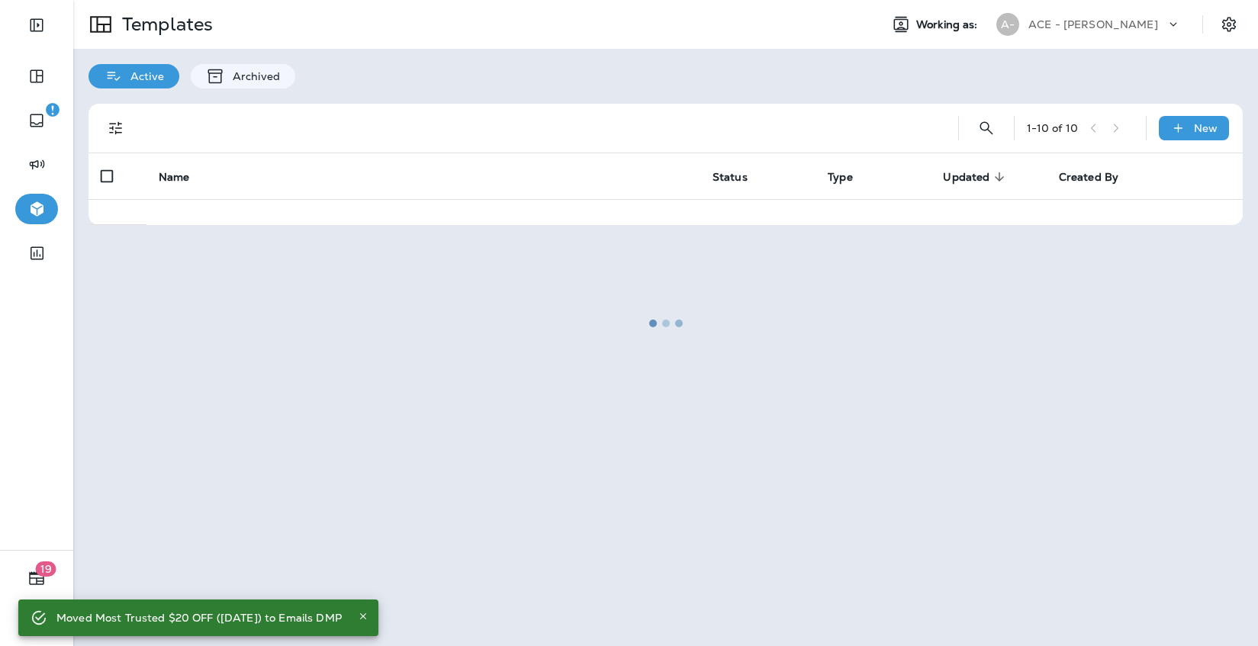
click at [285, 153] on div at bounding box center [666, 323] width 1182 height 643
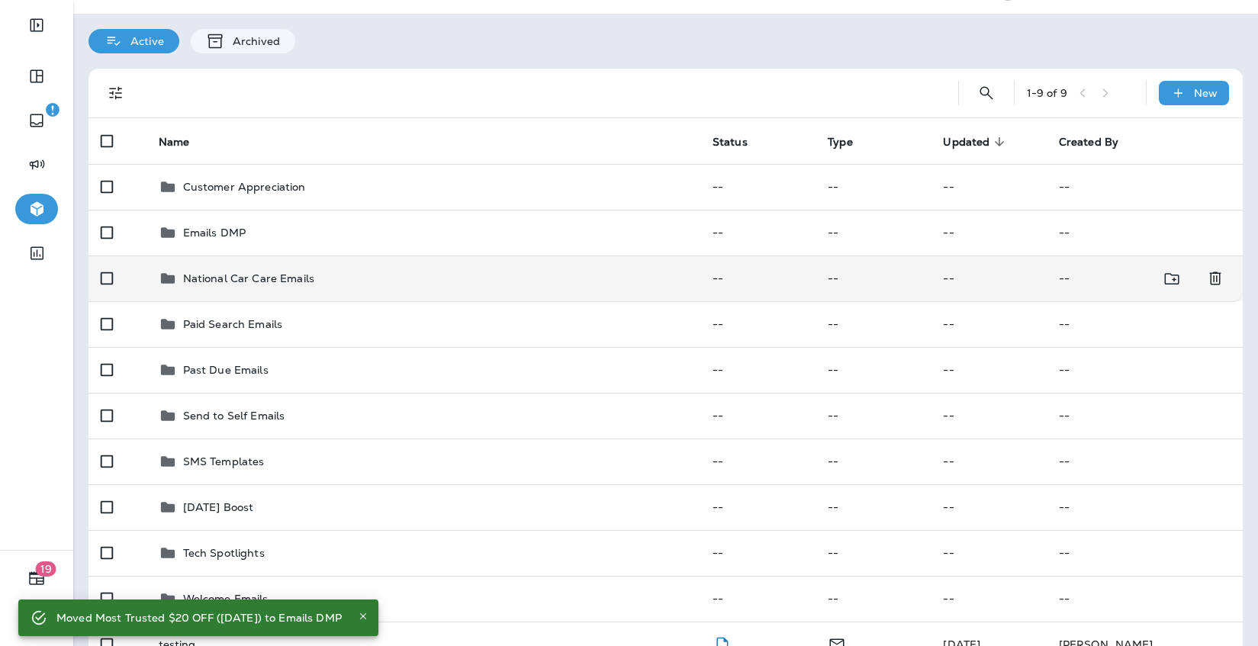
scroll to position [37, 0]
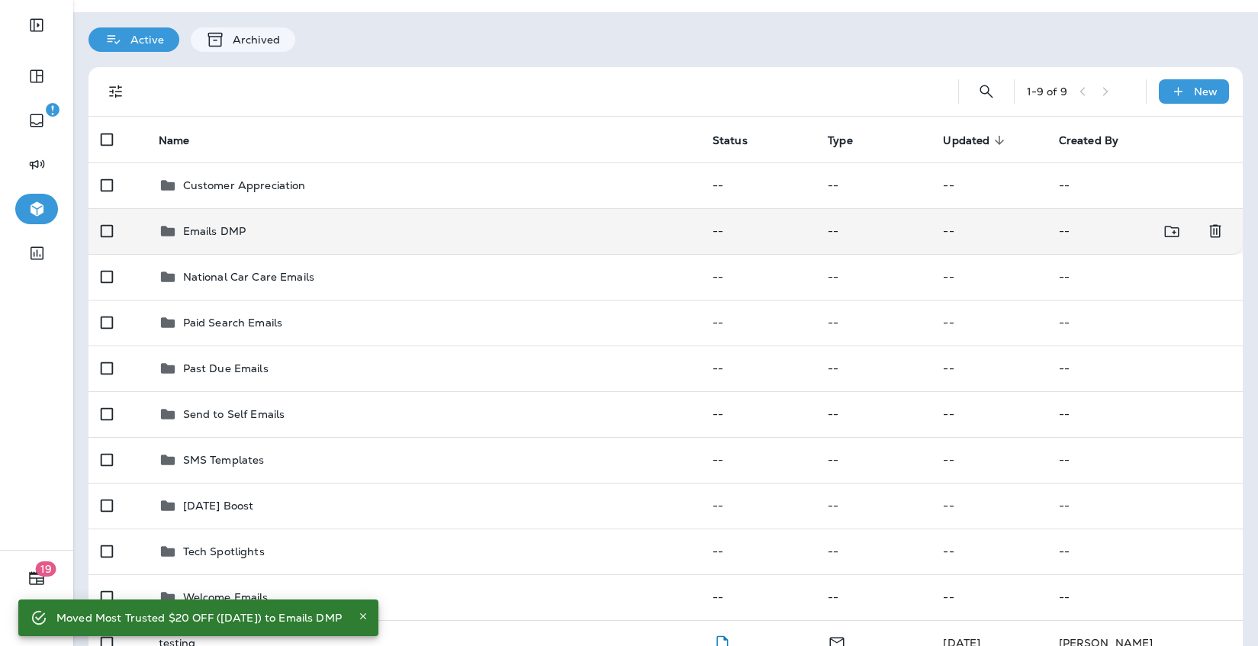
click at [280, 235] on div "Emails DMP" at bounding box center [424, 231] width 530 height 18
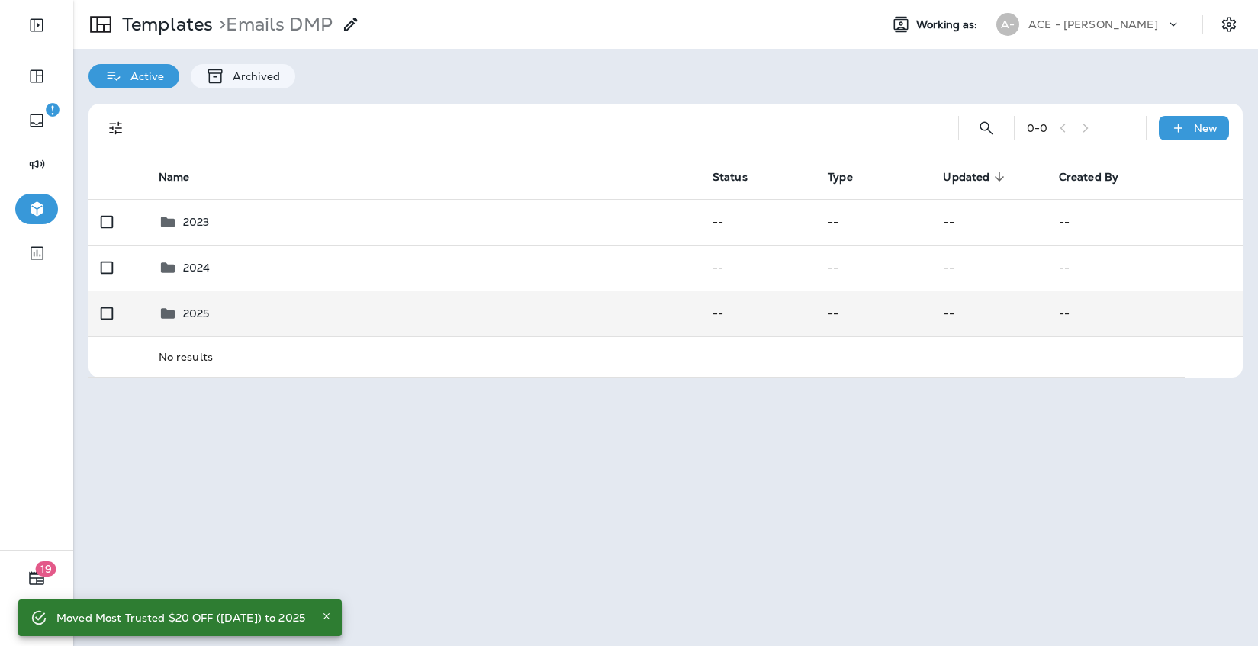
click at [256, 310] on div "2025" at bounding box center [424, 313] width 530 height 18
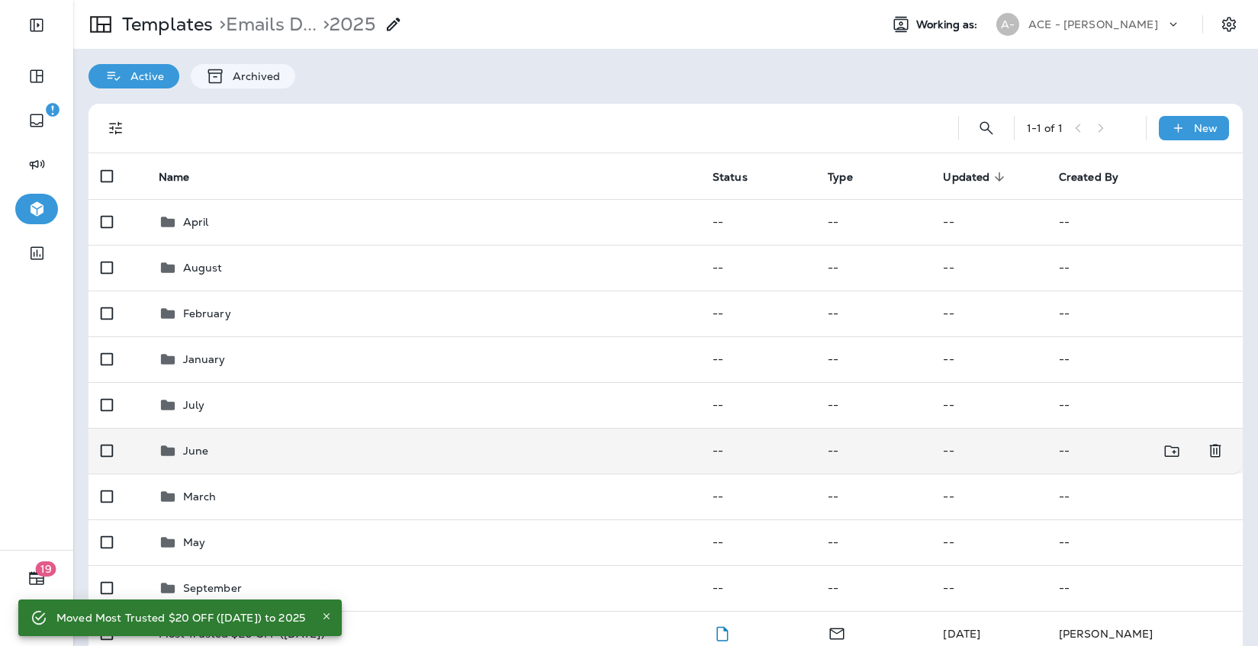
scroll to position [26, 0]
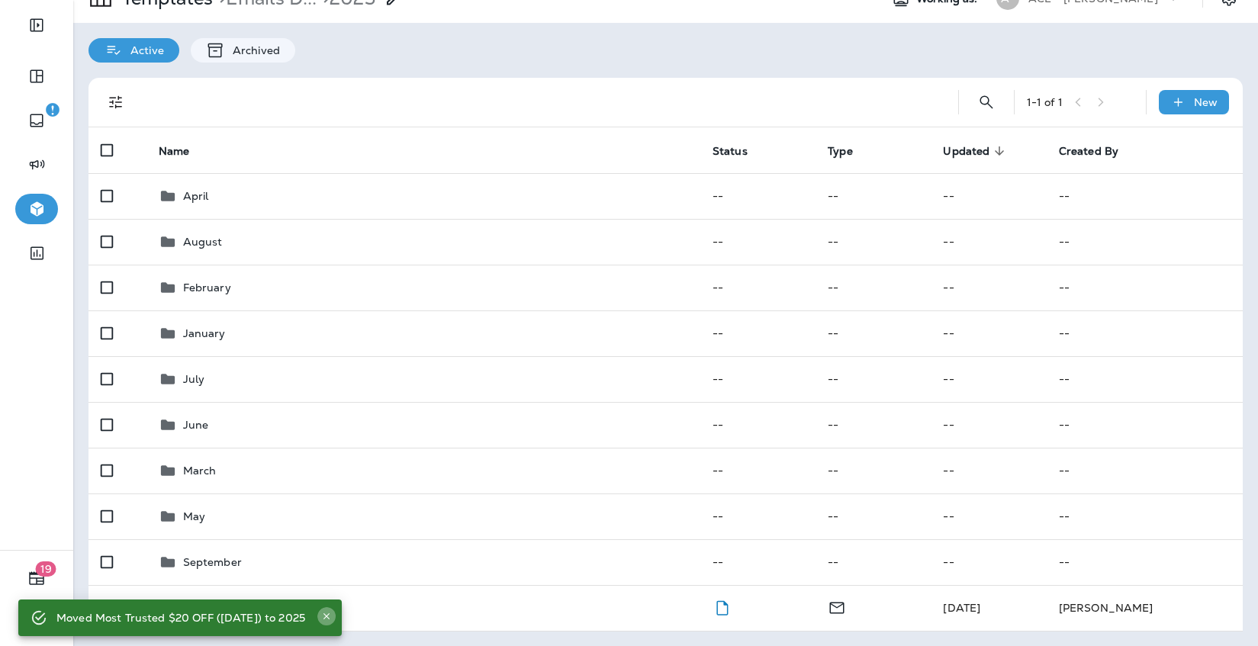
click at [332, 615] on icon "Close" at bounding box center [326, 616] width 11 height 11
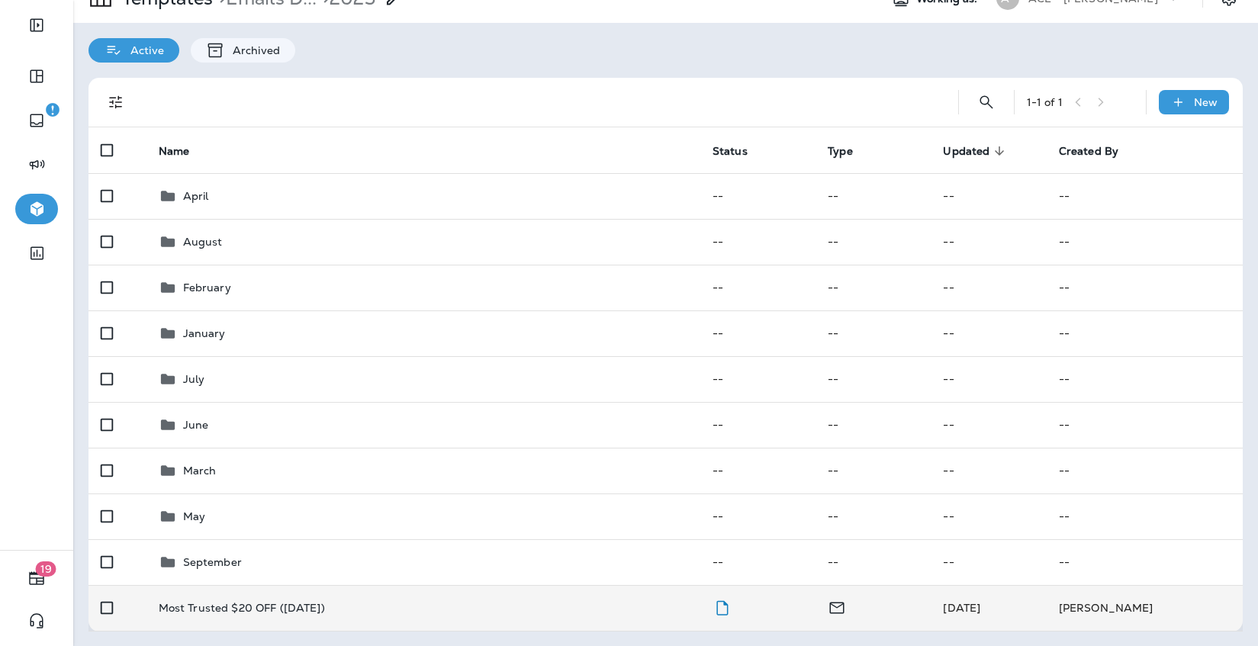
scroll to position [0, 0]
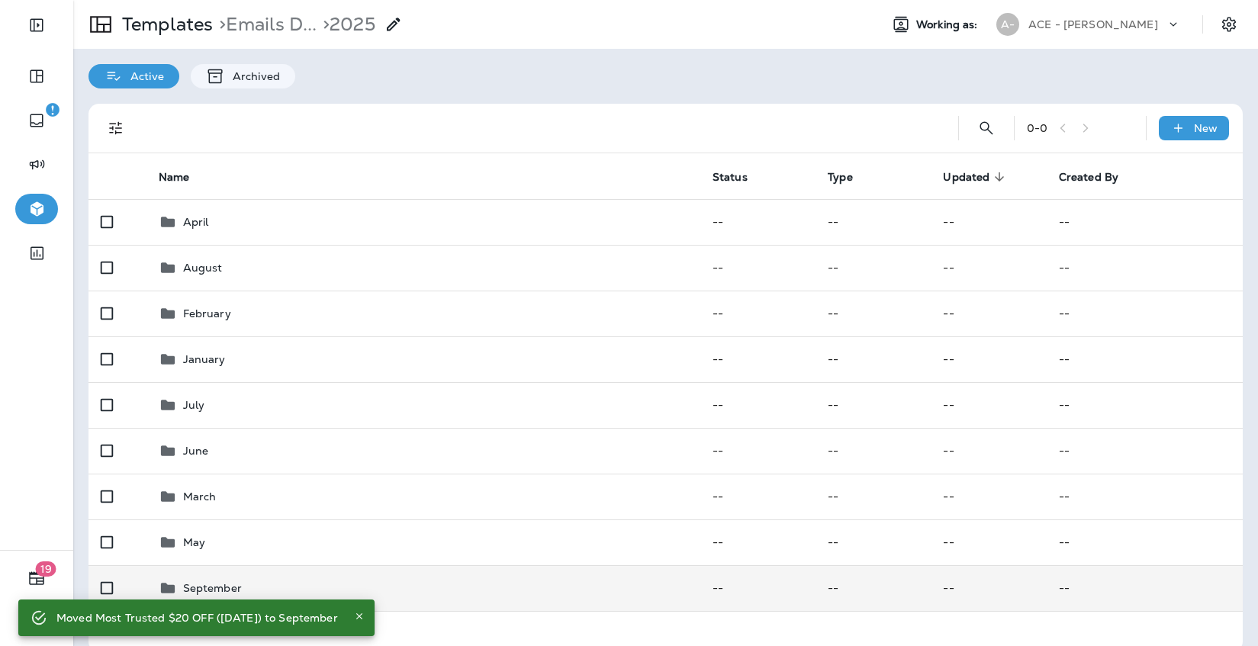
click at [248, 584] on div "September" at bounding box center [424, 588] width 530 height 18
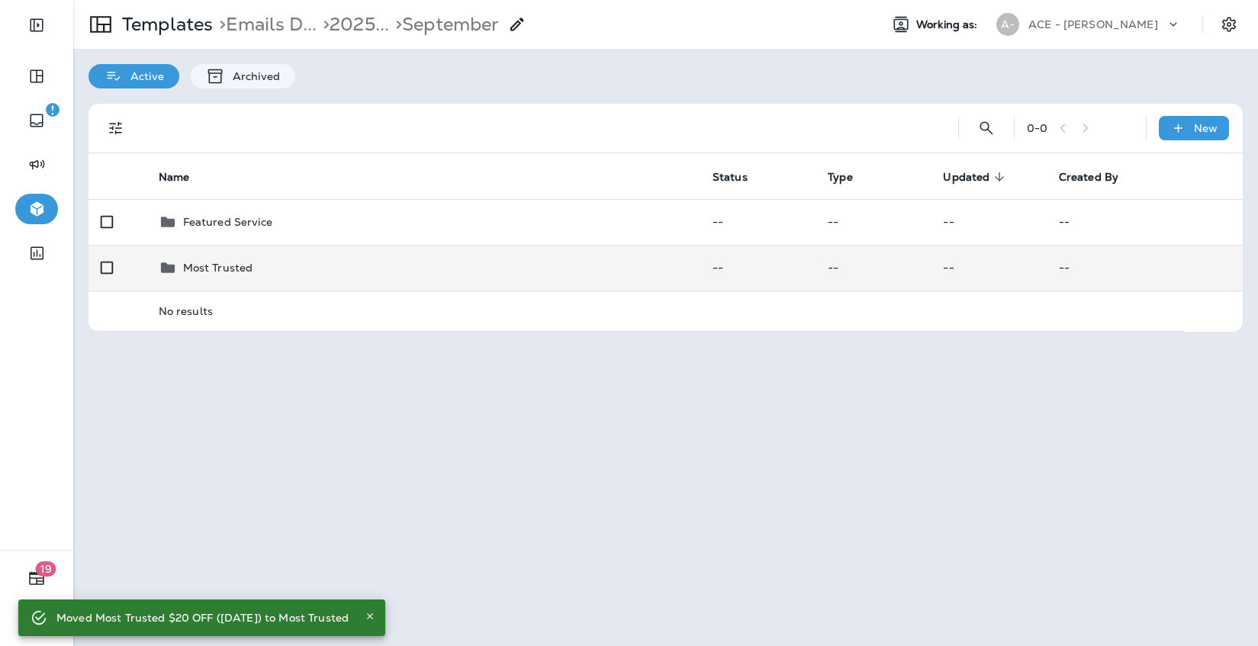
click at [318, 270] on div "Most Trusted" at bounding box center [424, 268] width 530 height 18
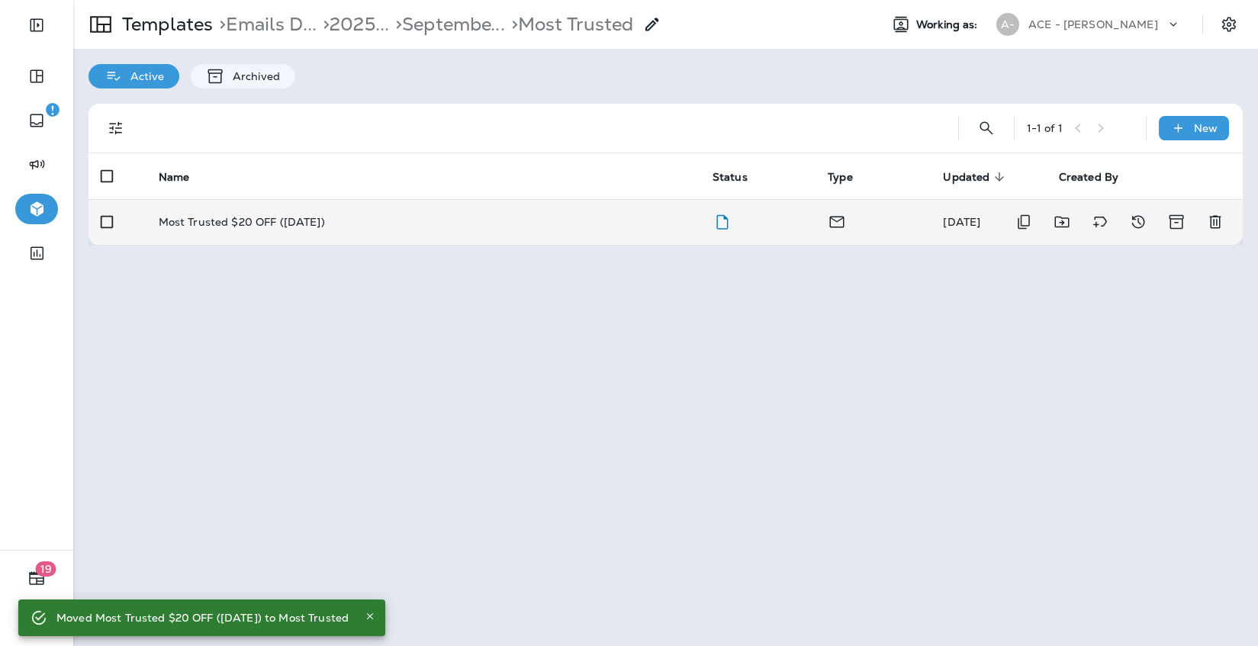
click at [310, 222] on p "Most Trusted $20 OFF (September 2025)" at bounding box center [242, 222] width 166 height 12
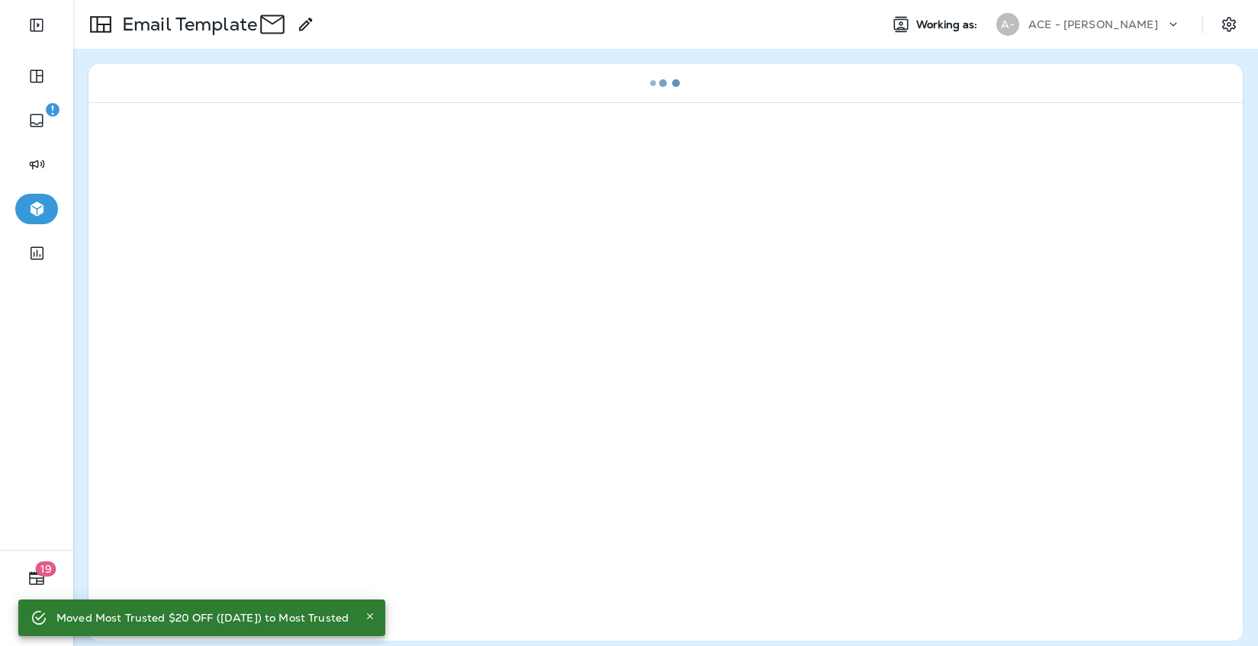
click at [310, 222] on div at bounding box center [666, 371] width 1154 height 539
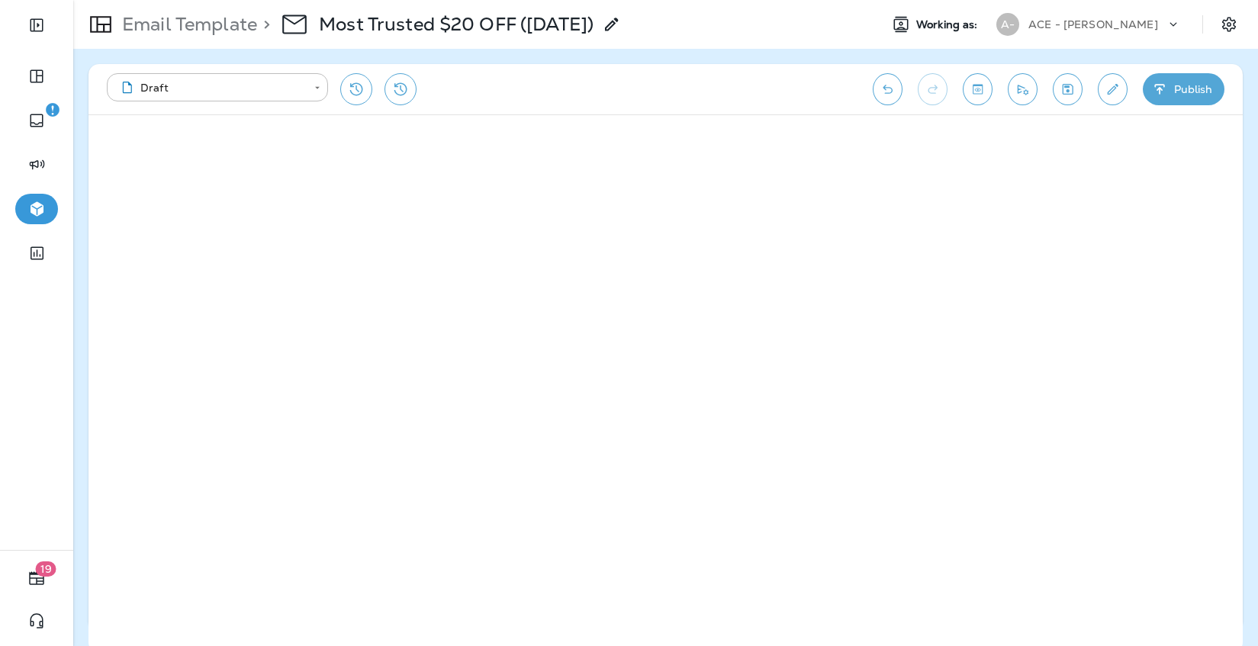
click at [607, 108] on div "**********" at bounding box center [666, 89] width 1154 height 50
click at [890, 95] on icon "Undo" at bounding box center [888, 89] width 16 height 15
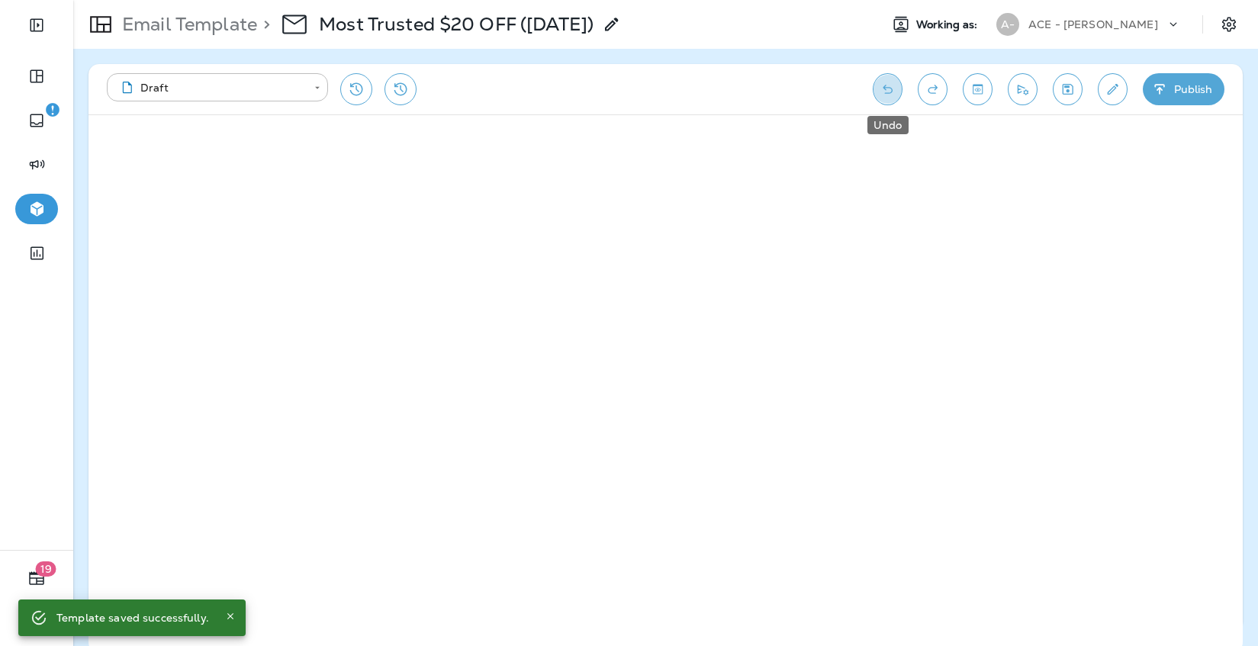
click at [888, 98] on button "Undo" at bounding box center [888, 89] width 30 height 32
click at [1065, 89] on icon "Save" at bounding box center [1068, 89] width 16 height 15
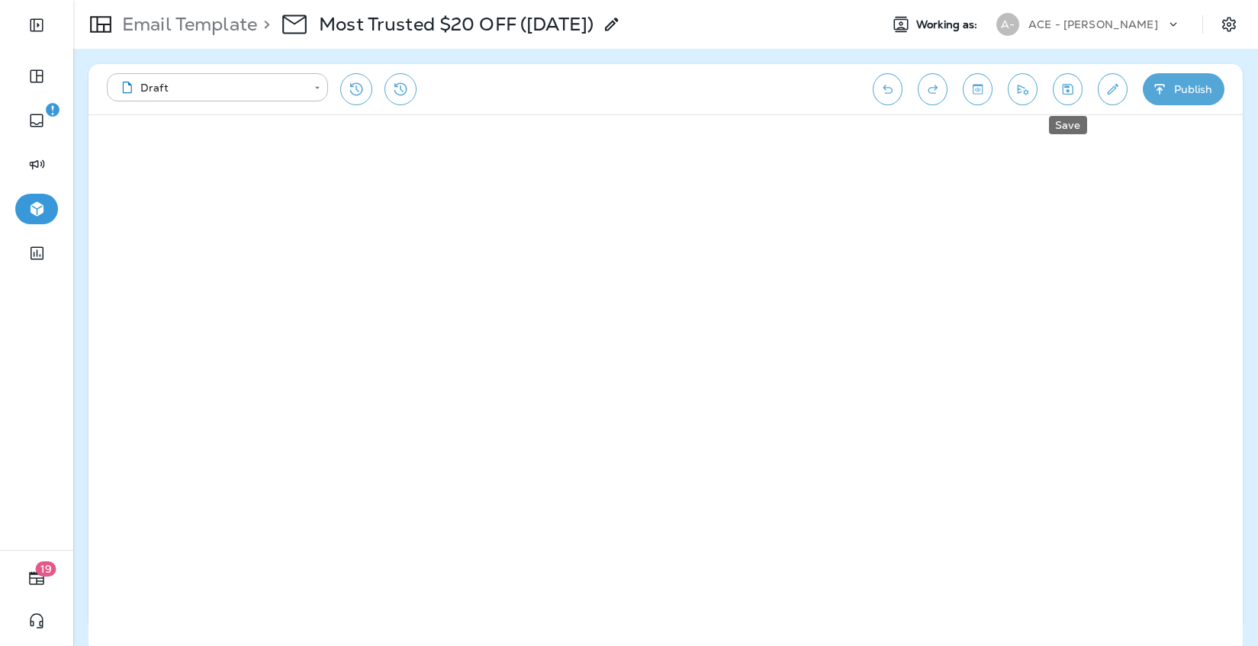
click at [1077, 87] on button "Save" at bounding box center [1068, 89] width 30 height 32
click at [230, 24] on p "Email Template" at bounding box center [186, 24] width 141 height 23
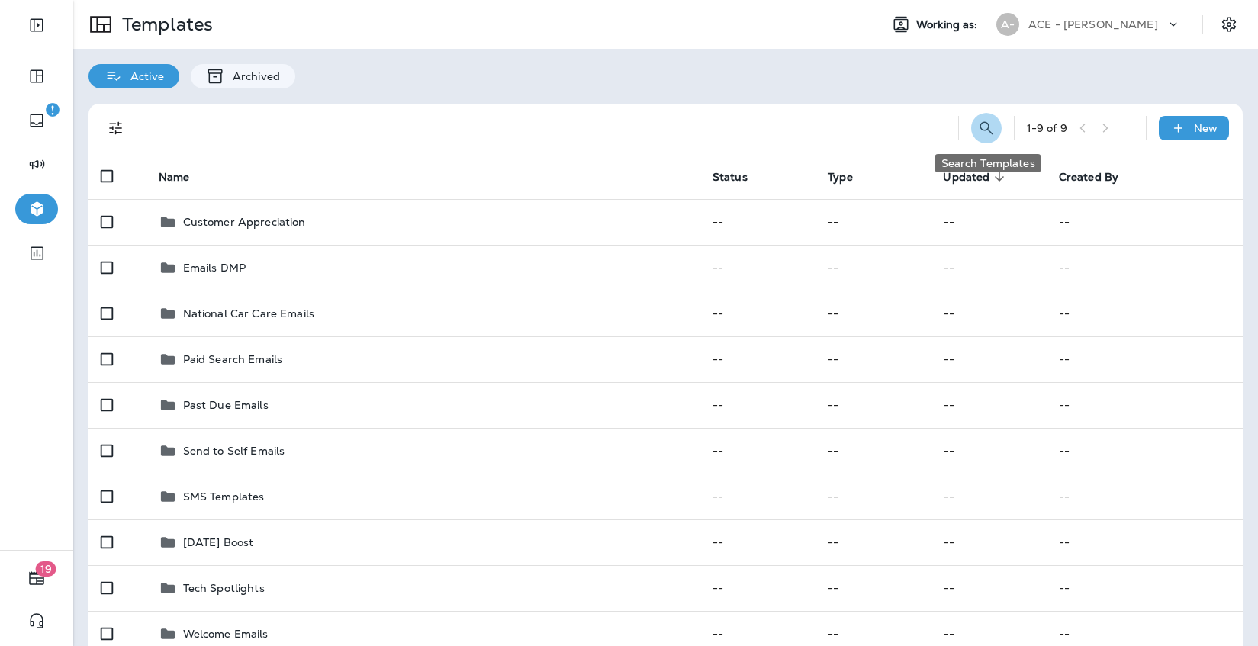
click at [984, 127] on icon "Search Templates" at bounding box center [986, 128] width 18 height 18
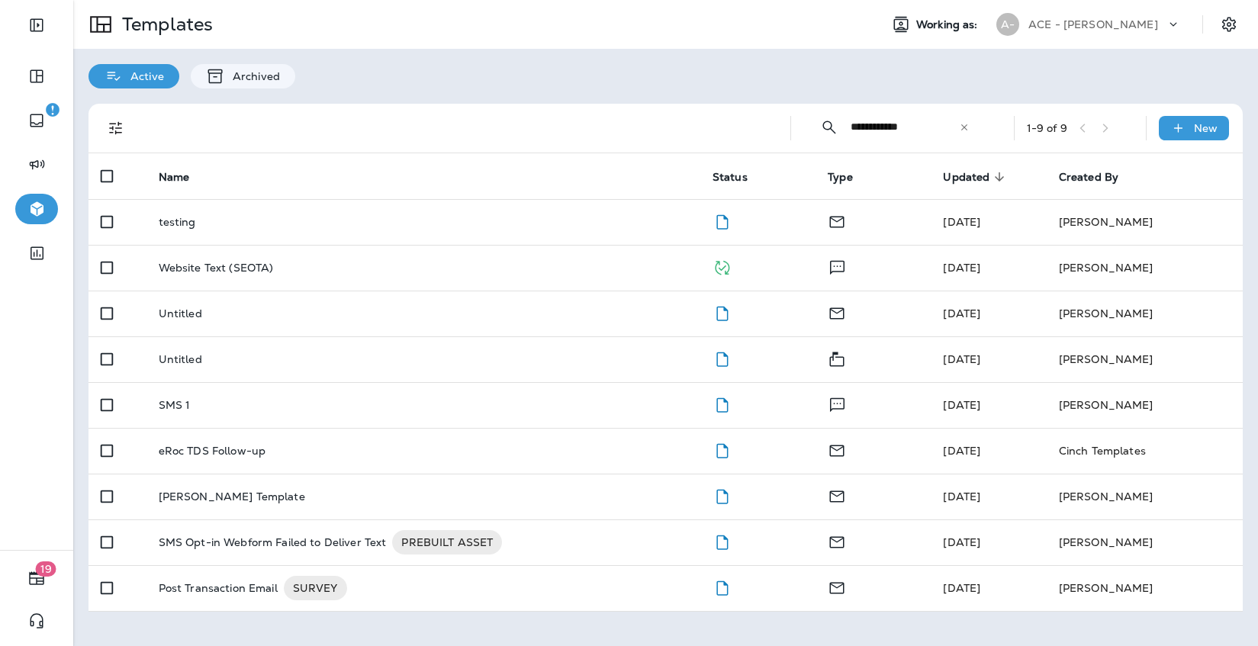
type input "**********"
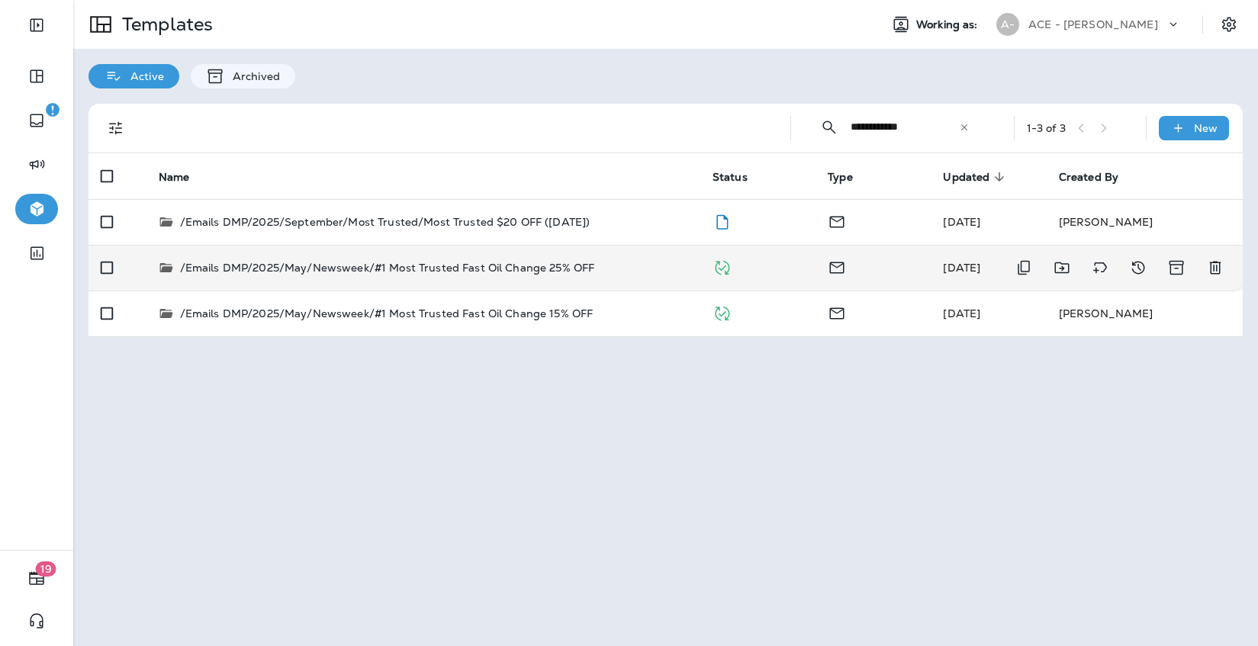
click at [577, 260] on p "/Emails DMP/2025/May/Newsweek/#1 Most Trusted Fast Oil Change 25% OFF" at bounding box center [387, 267] width 415 height 15
